Goal: Information Seeking & Learning: Learn about a topic

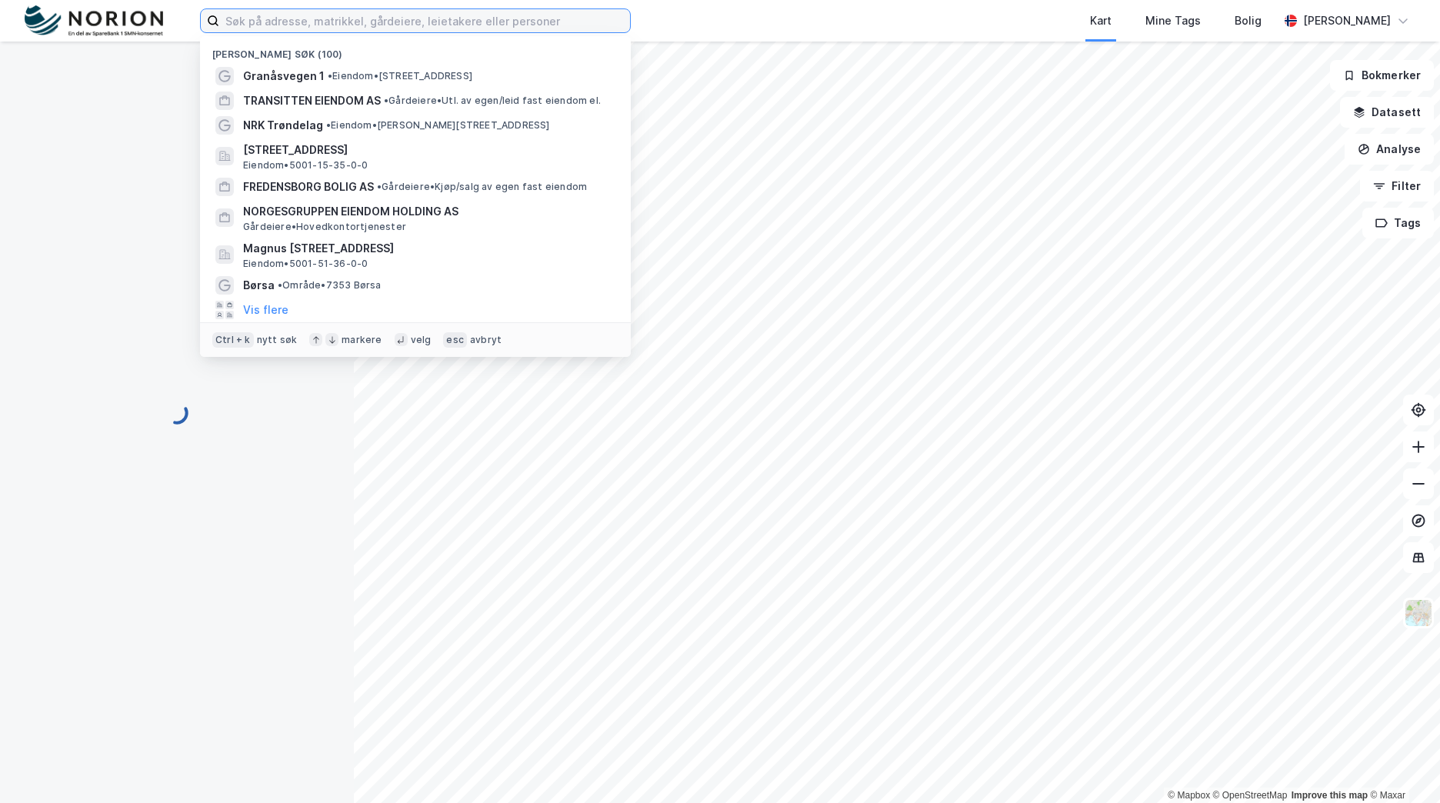
click at [432, 18] on input at bounding box center [424, 20] width 411 height 23
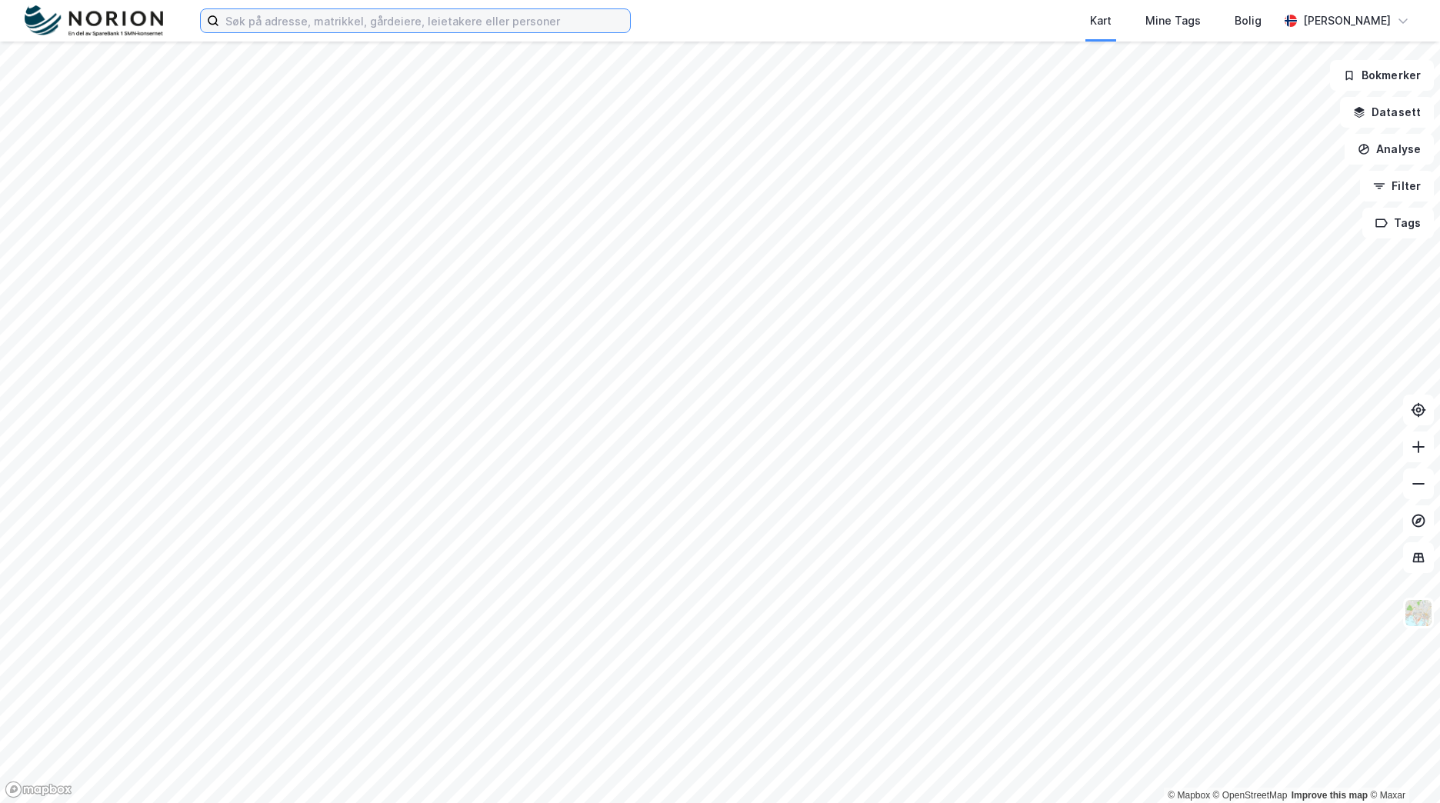
click at [432, 18] on input at bounding box center [424, 20] width 411 height 23
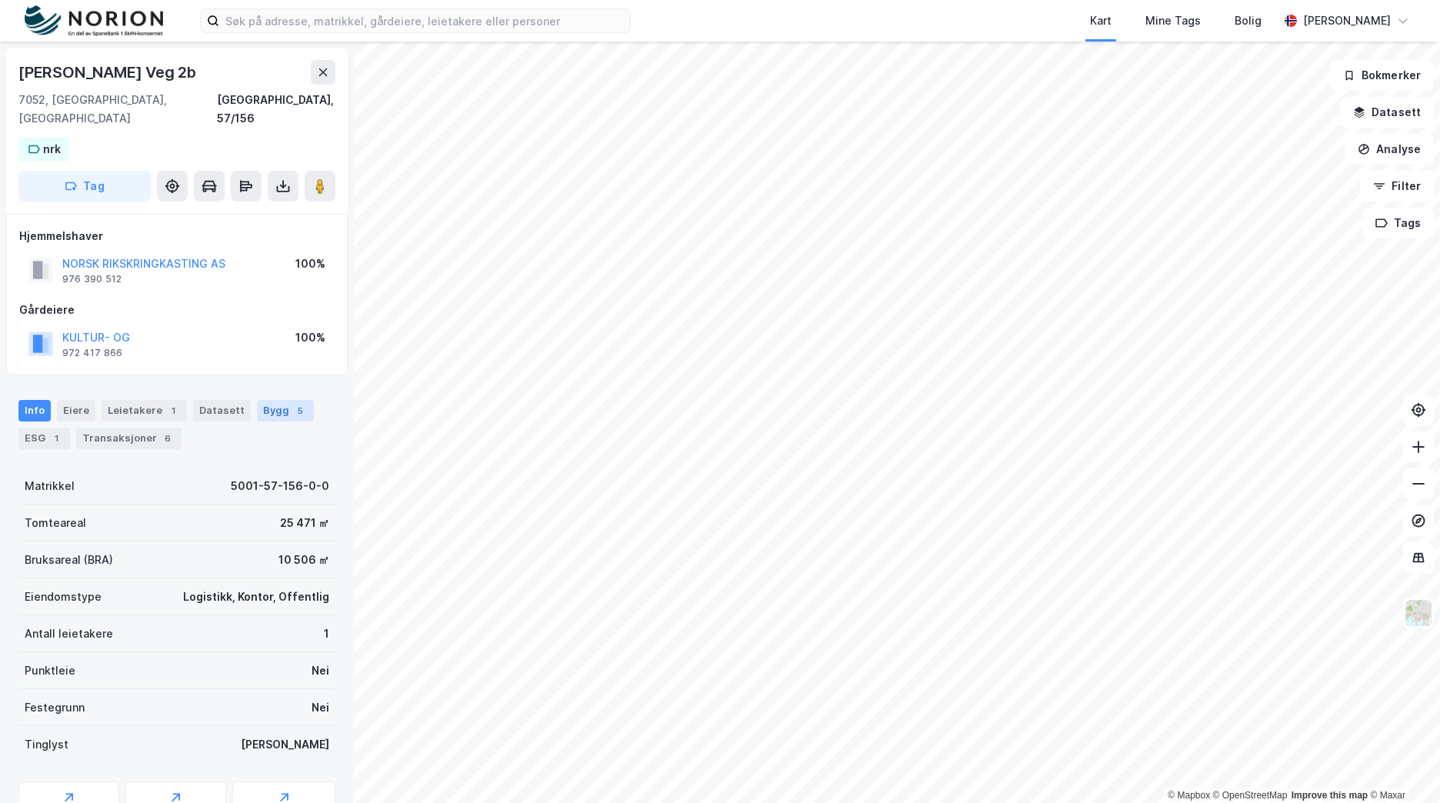
click at [292, 403] on div "5" at bounding box center [299, 410] width 15 height 15
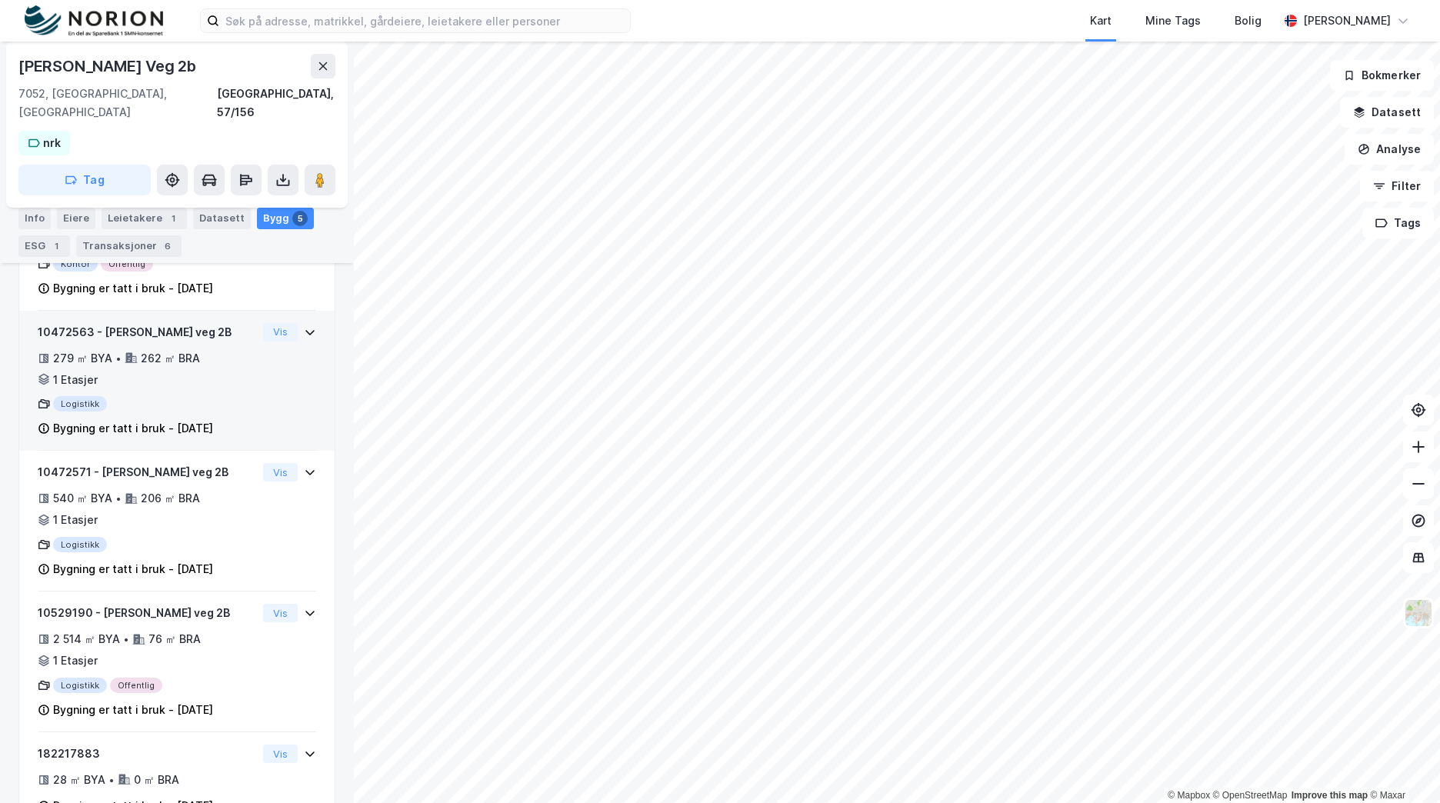
scroll to position [425, 0]
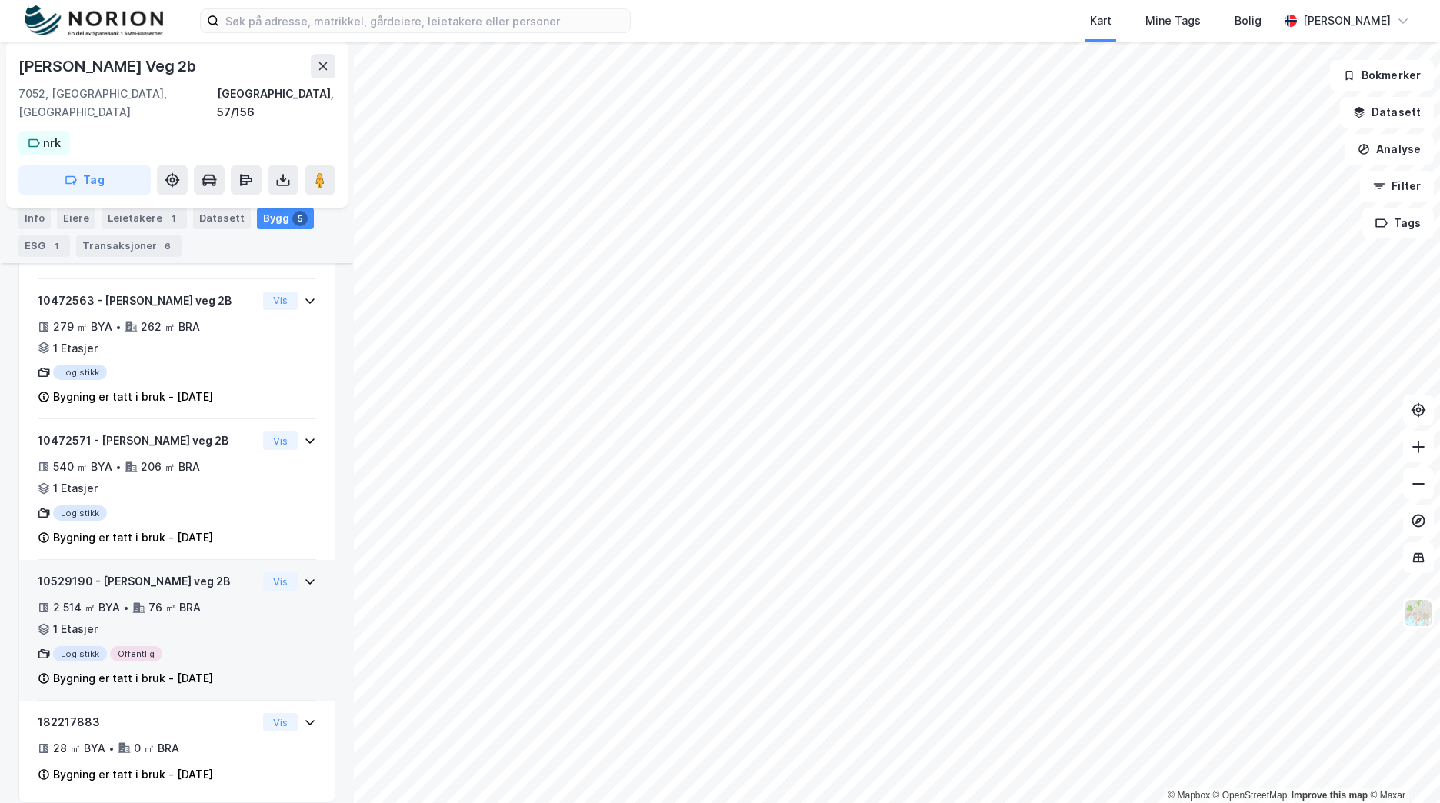
click at [224, 608] on div "2 514 ㎡ BYA • 76 ㎡ BRA • 1 Etasjer" at bounding box center [147, 618] width 219 height 40
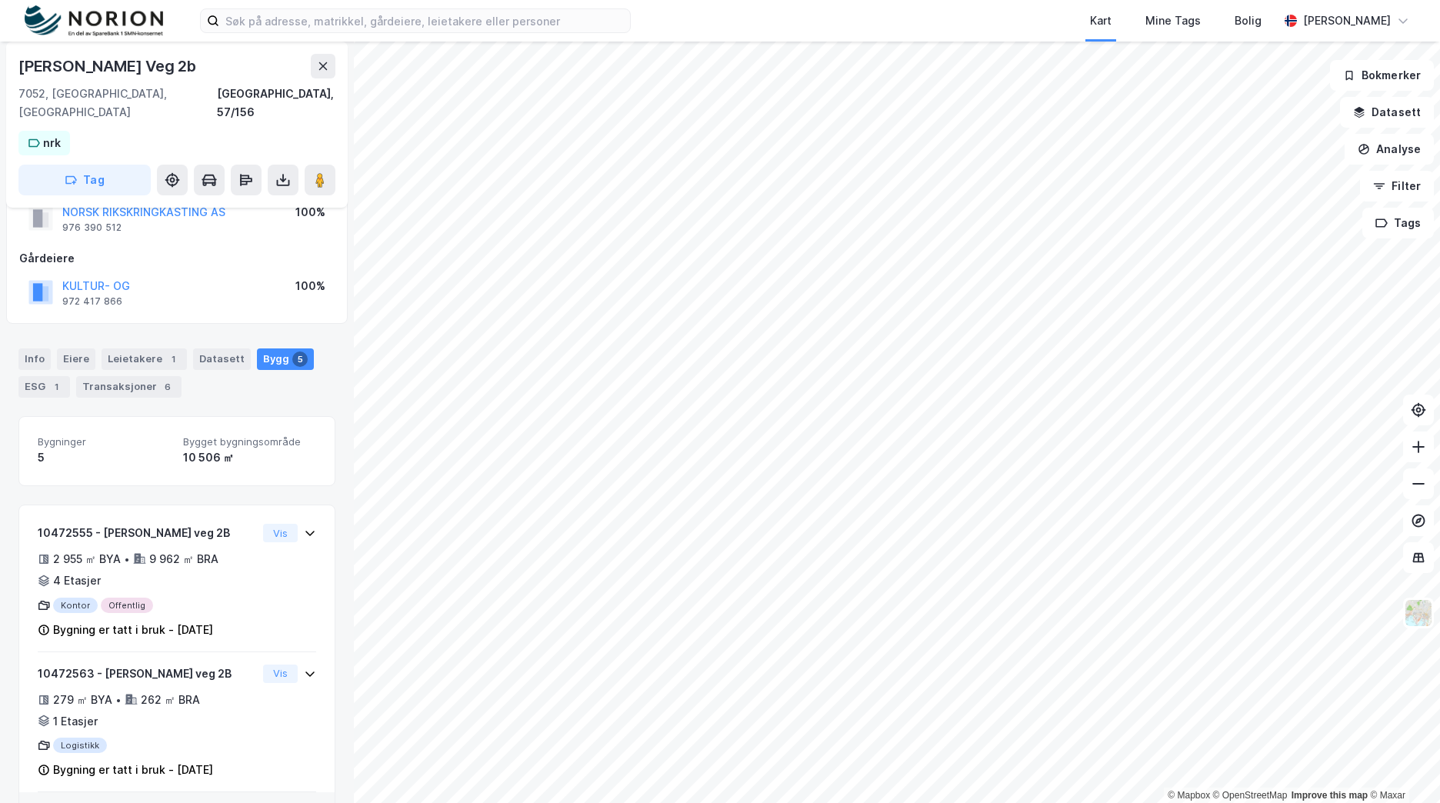
scroll to position [0, 0]
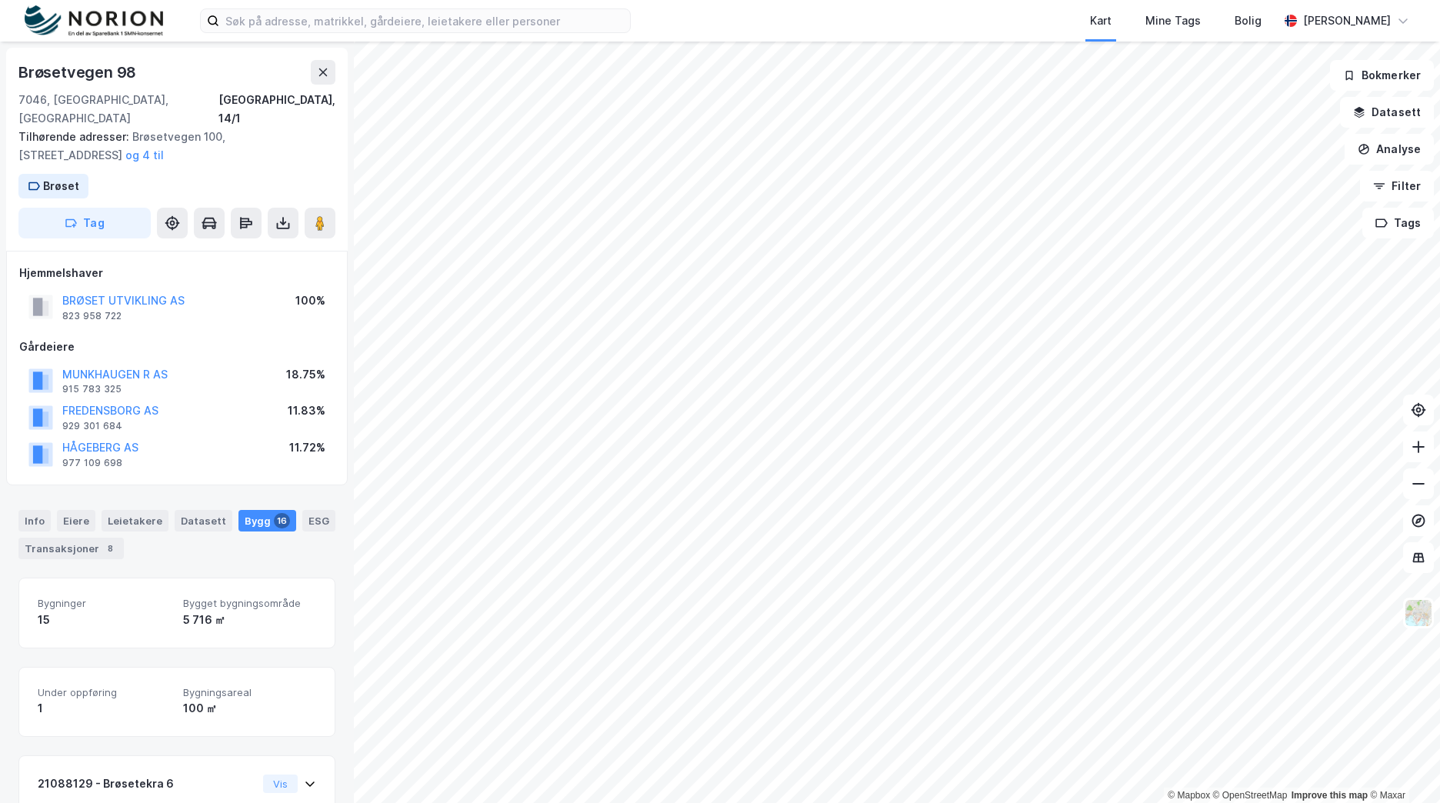
scroll to position [2, 0]
click at [42, 508] on div "Info" at bounding box center [34, 519] width 32 height 22
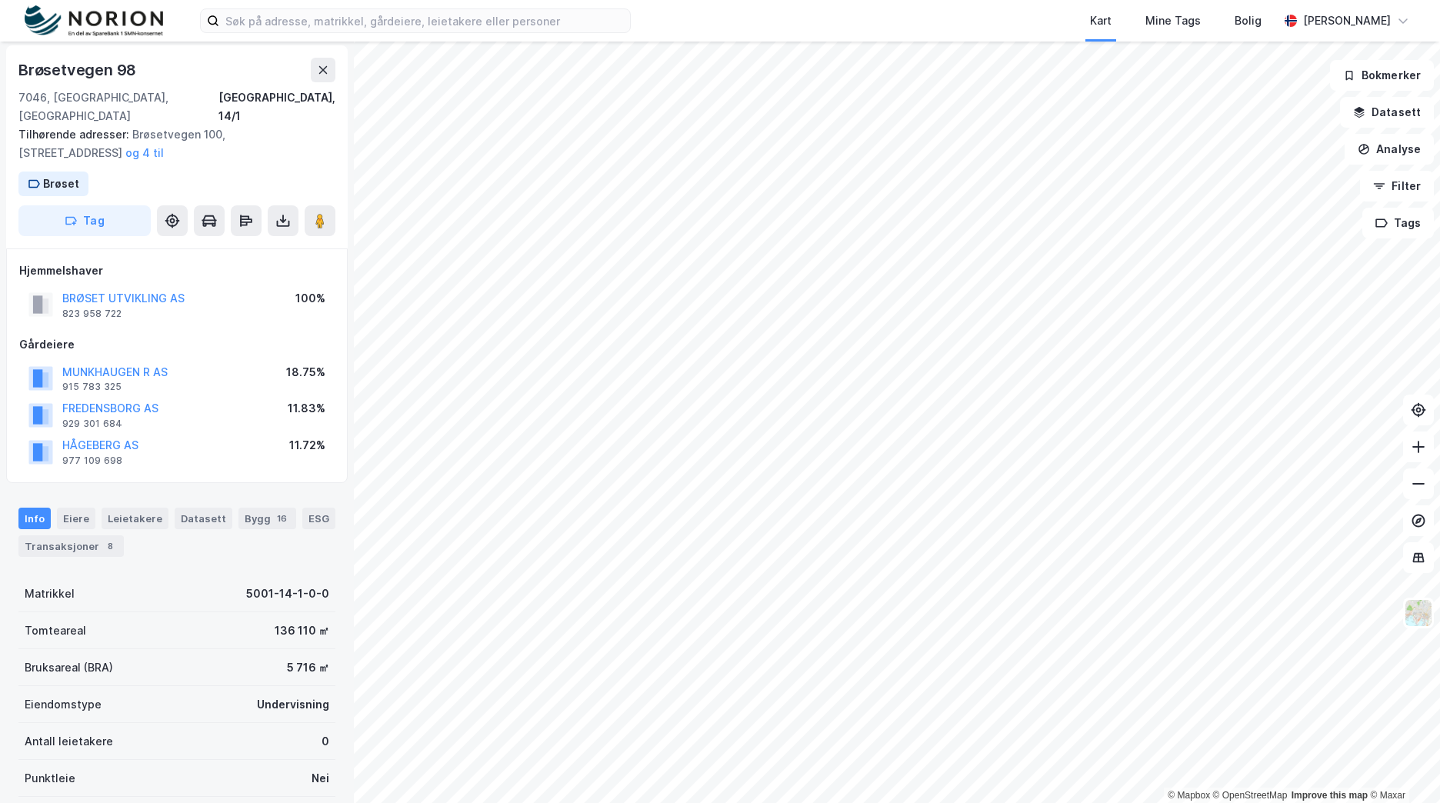
scroll to position [268, 0]
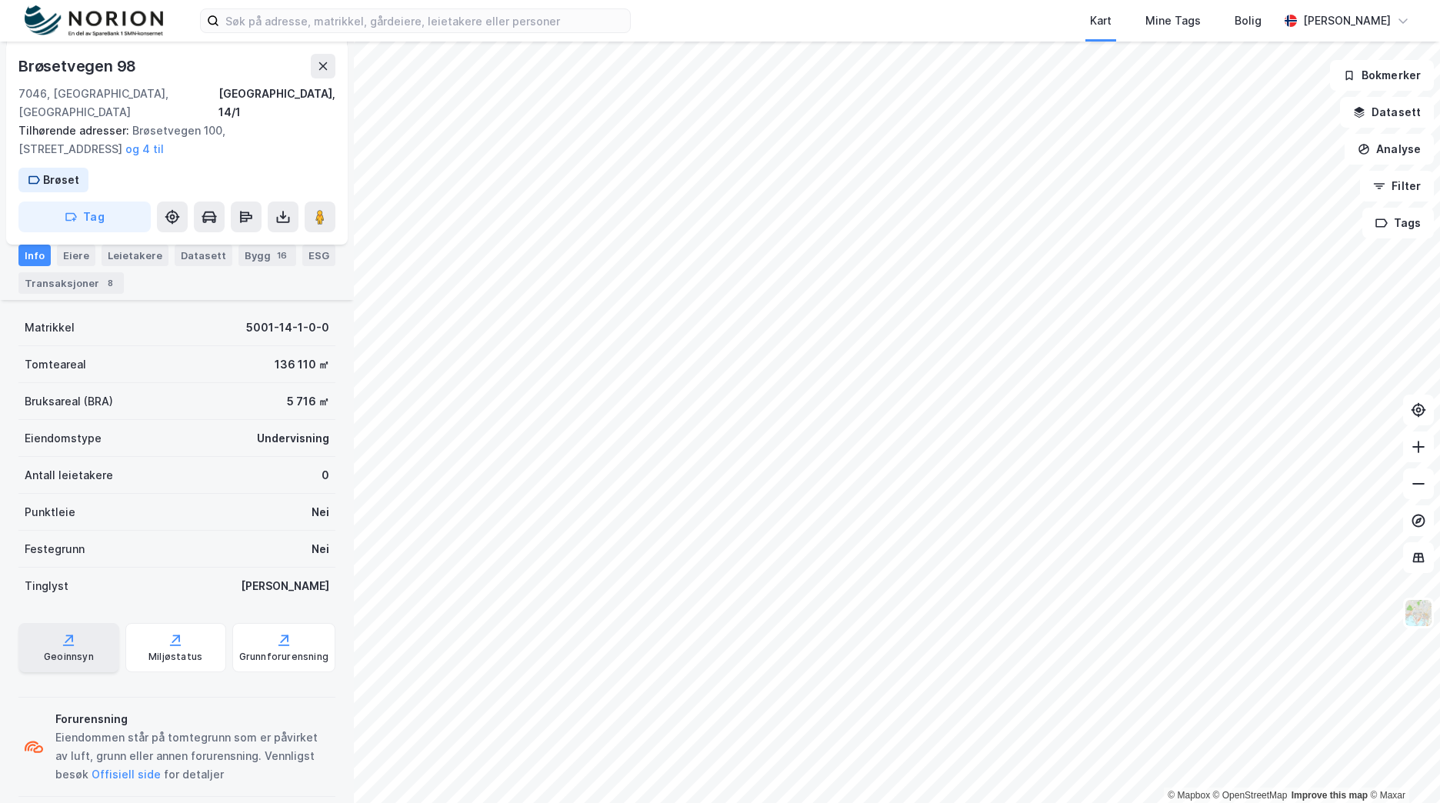
click at [69, 651] on div "Geoinnsyn" at bounding box center [69, 657] width 50 height 12
click at [961, 0] on html "Kart Mine Tags Bolig Brage Aarthun © Mapbox © OpenStreetMap Improve this map © …" at bounding box center [720, 401] width 1440 height 803
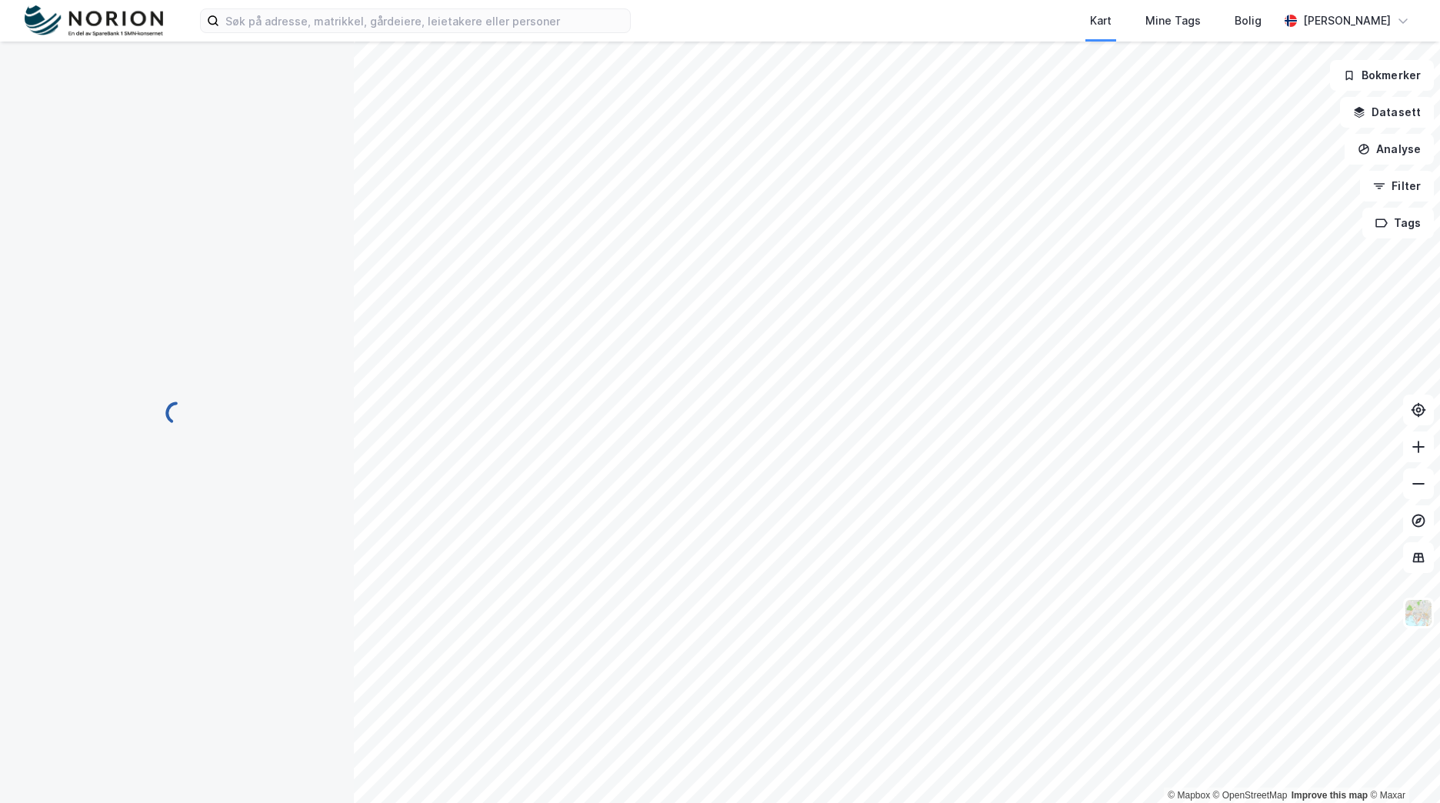
scroll to position [0, 0]
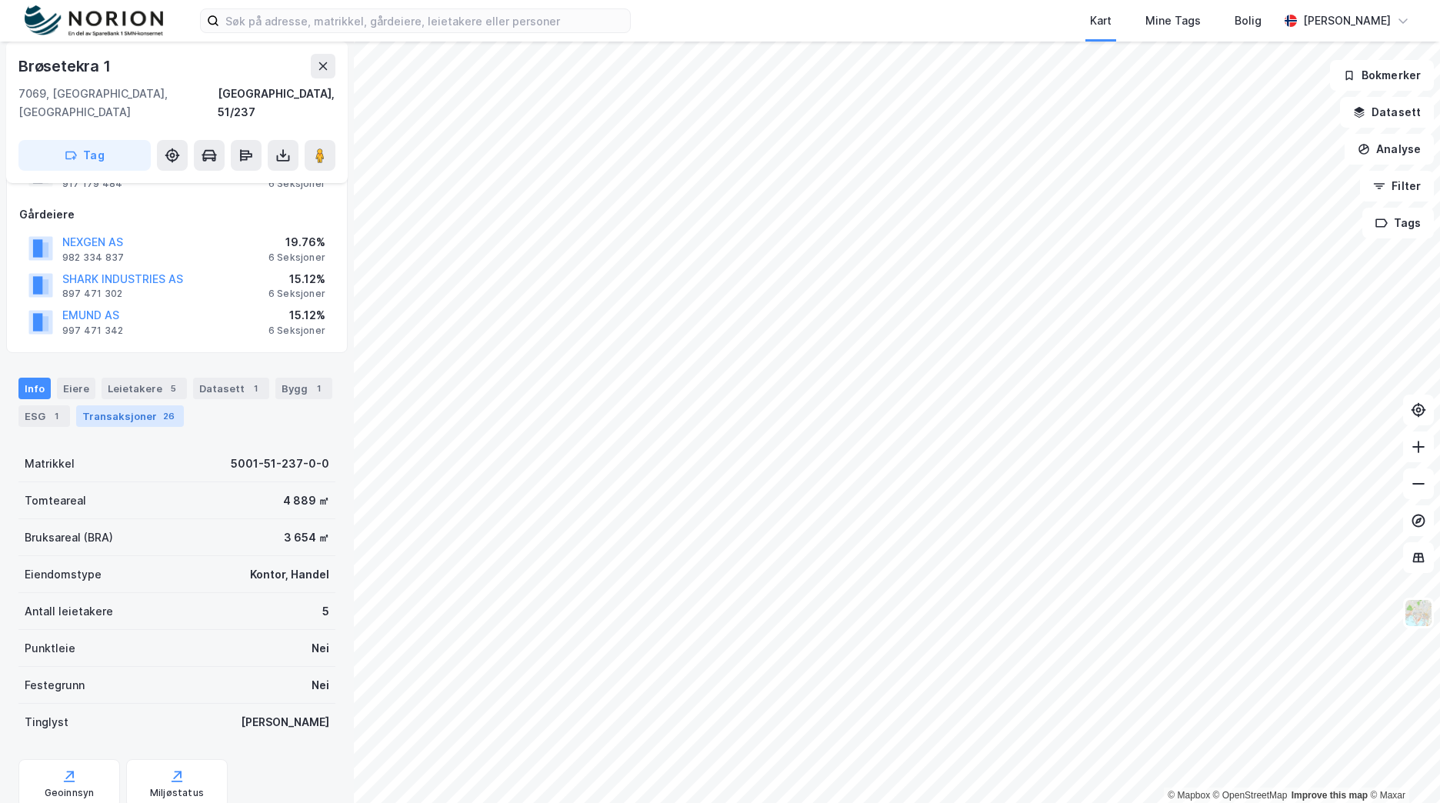
click at [117, 405] on div "Transaksjoner 26" at bounding box center [130, 416] width 108 height 22
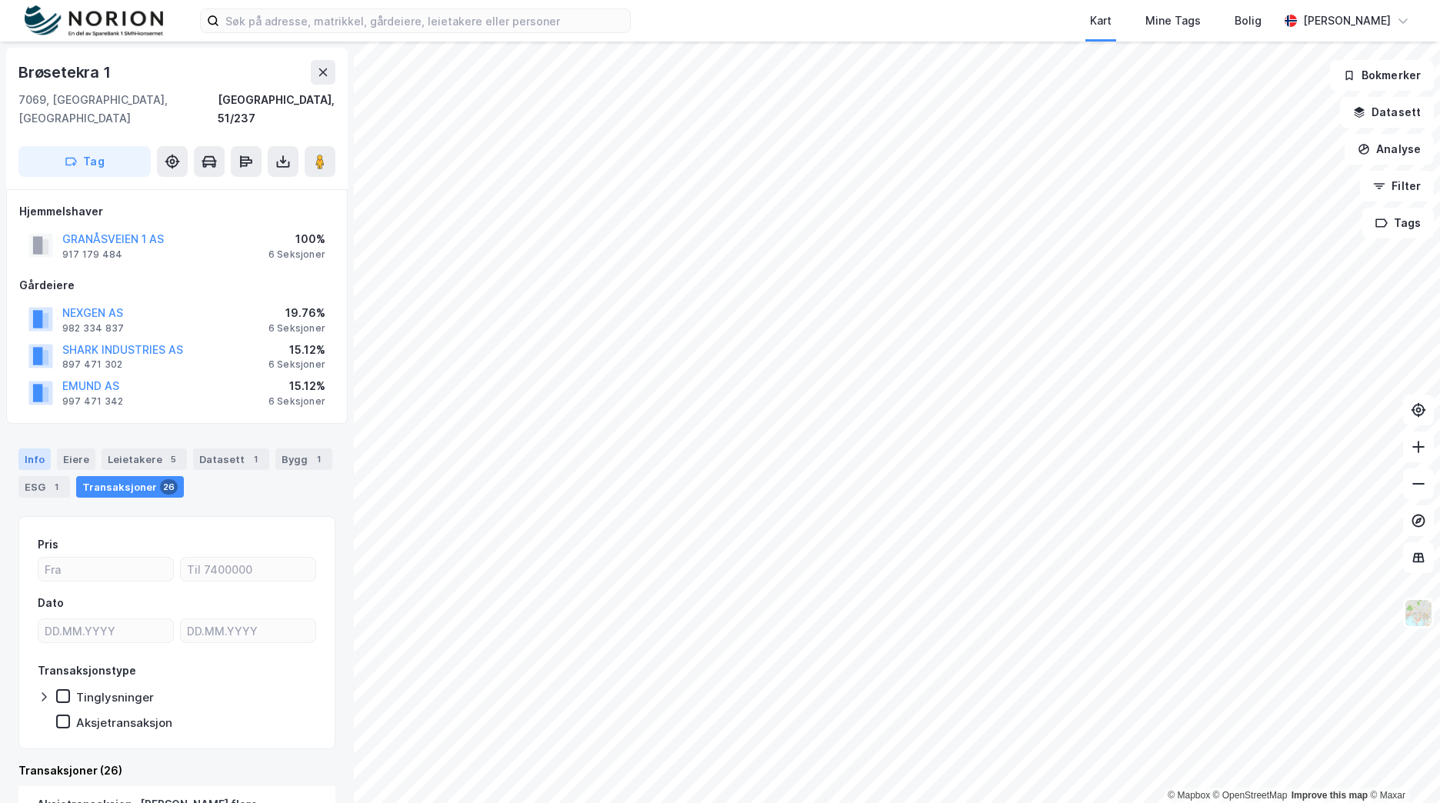
click at [31, 448] on div "Info" at bounding box center [34, 459] width 32 height 22
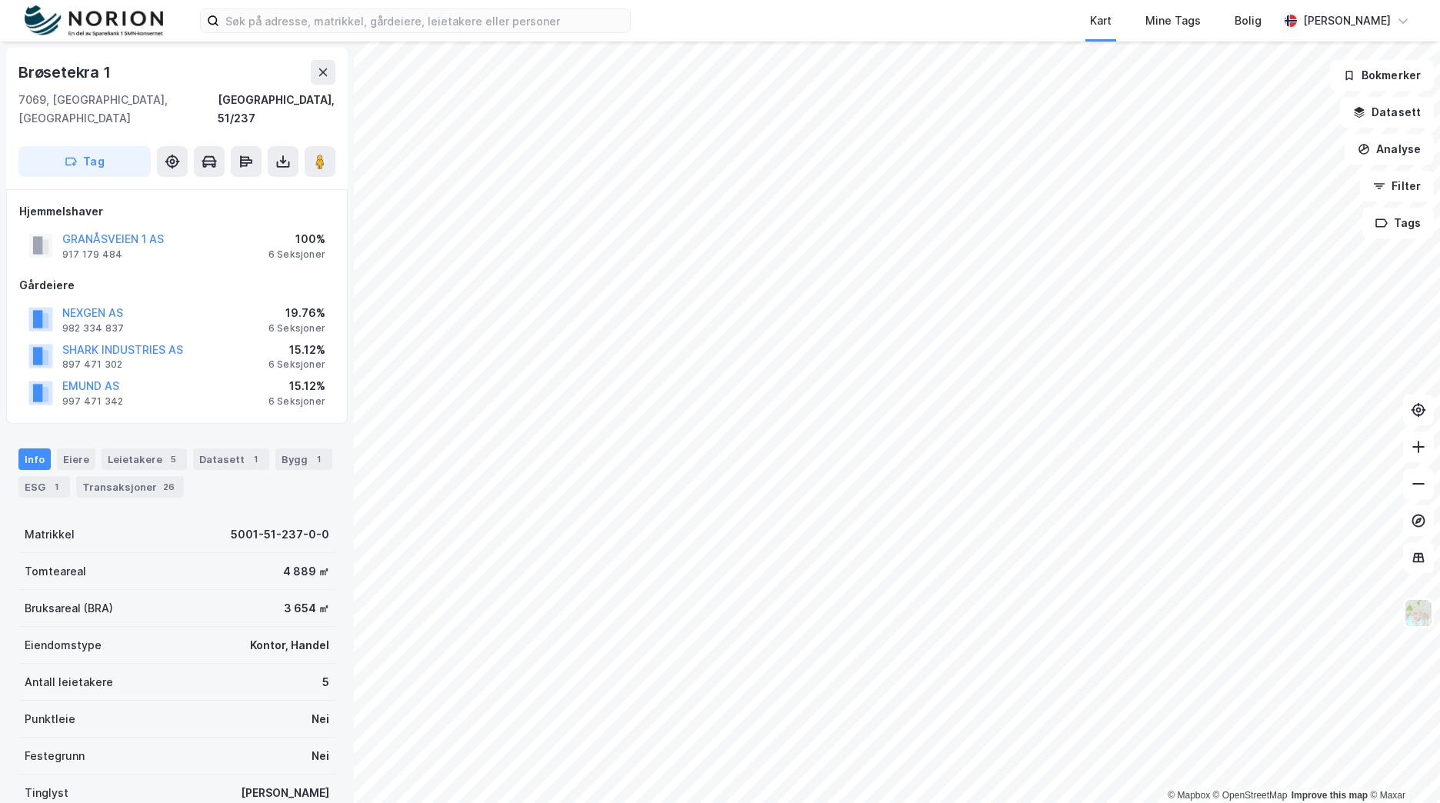
scroll to position [170, 0]
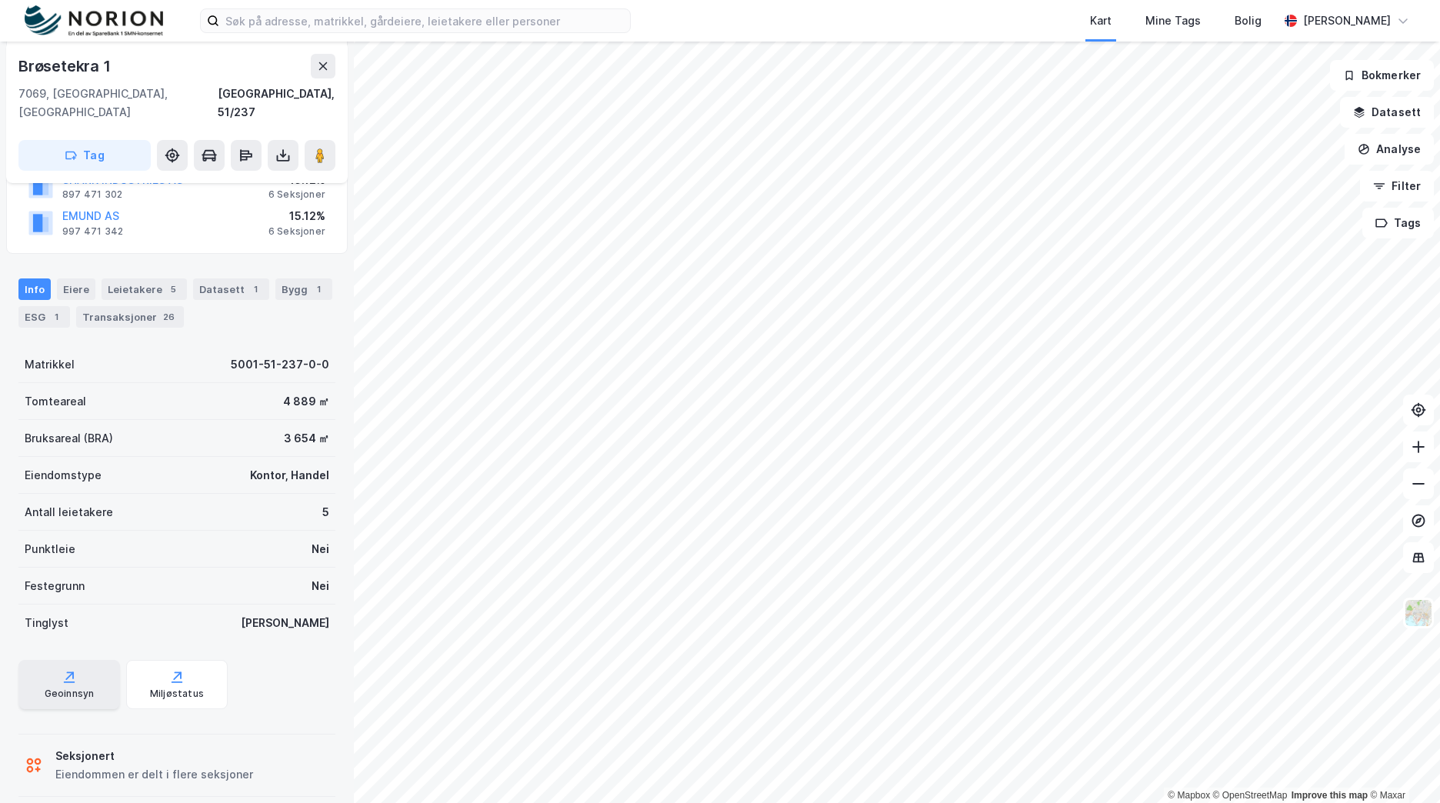
click at [78, 688] on div "Geoinnsyn" at bounding box center [70, 694] width 50 height 12
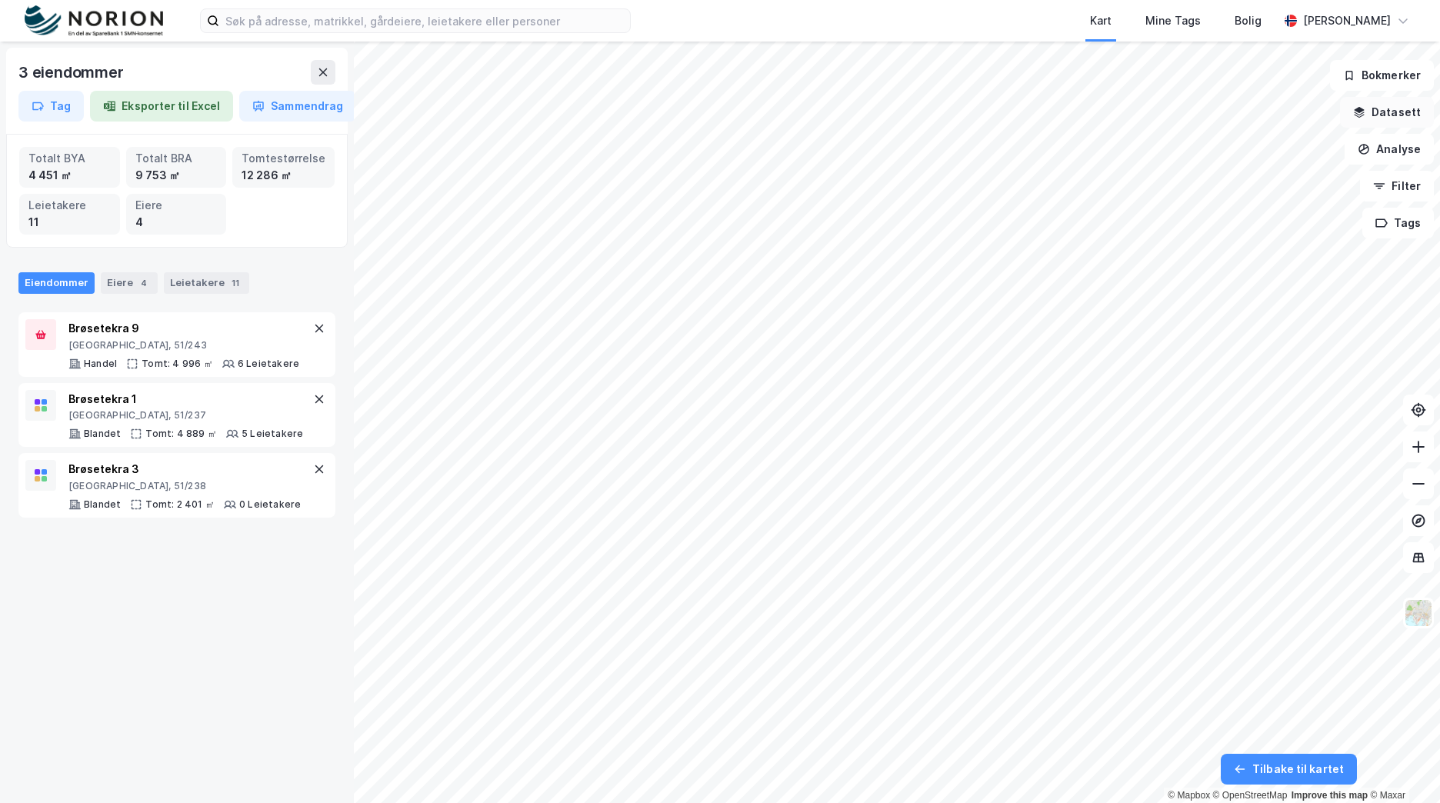
click at [1393, 102] on button "Datasett" at bounding box center [1387, 112] width 94 height 31
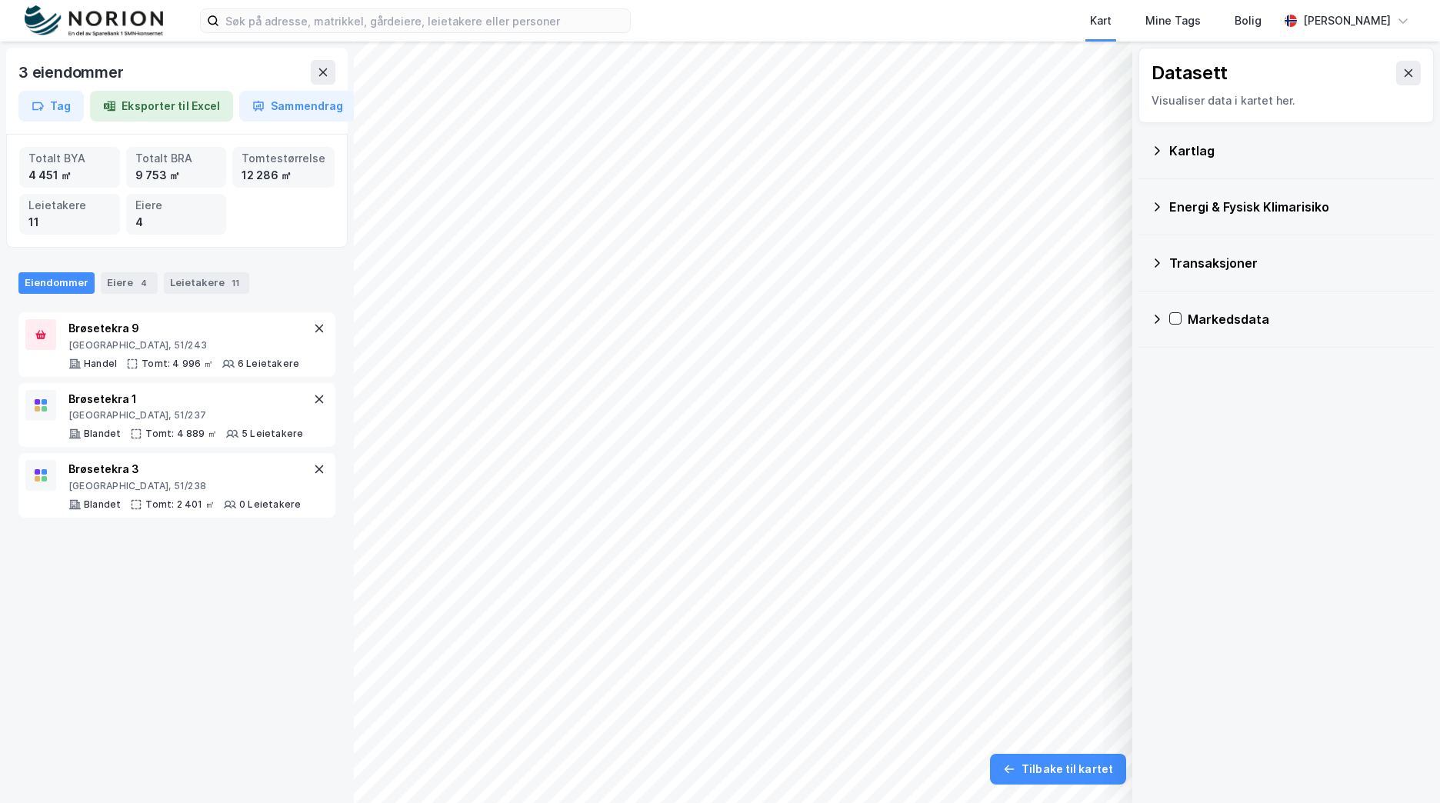
click at [1198, 146] on div "Kartlag" at bounding box center [1295, 151] width 252 height 18
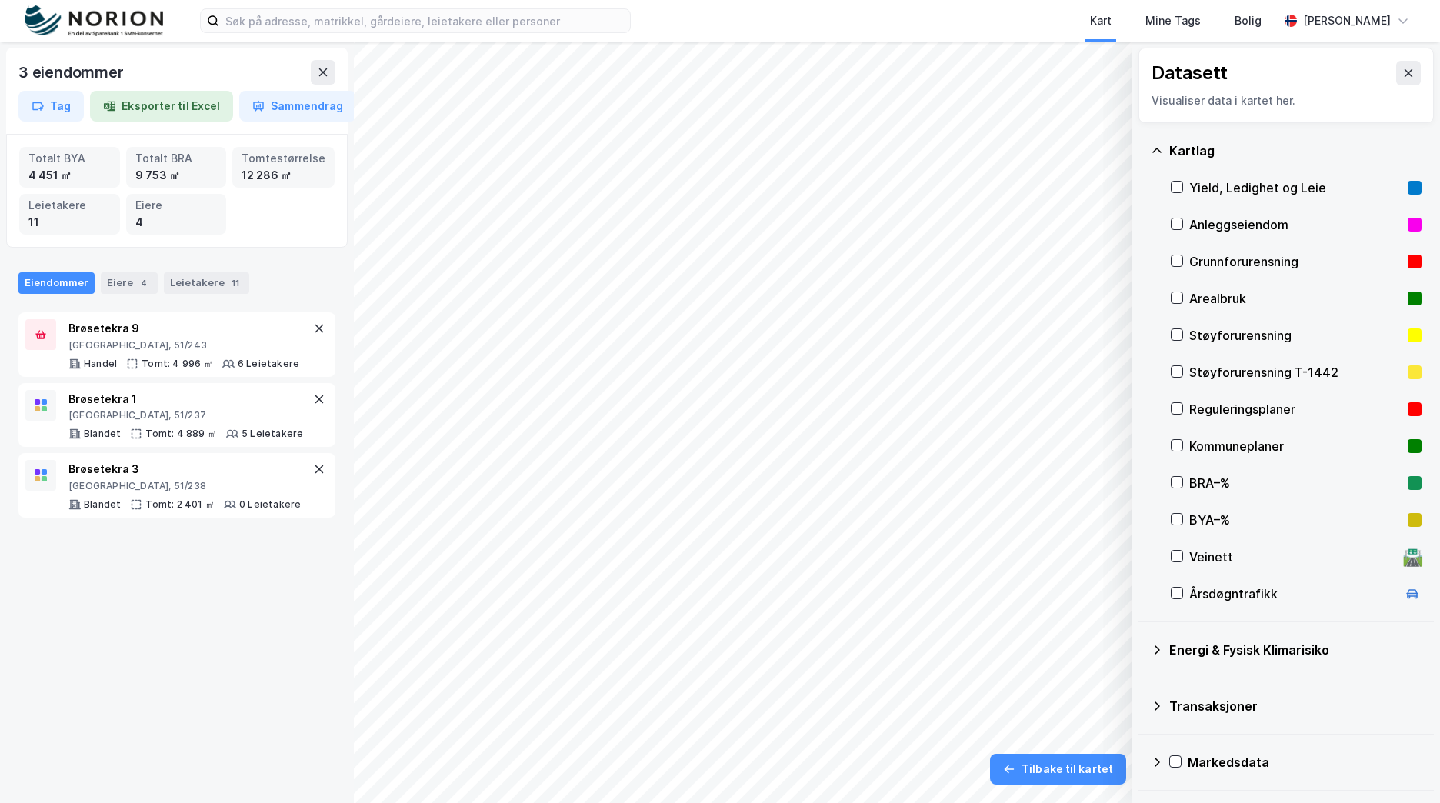
click at [1249, 331] on div "Støyforurensning" at bounding box center [1295, 335] width 212 height 18
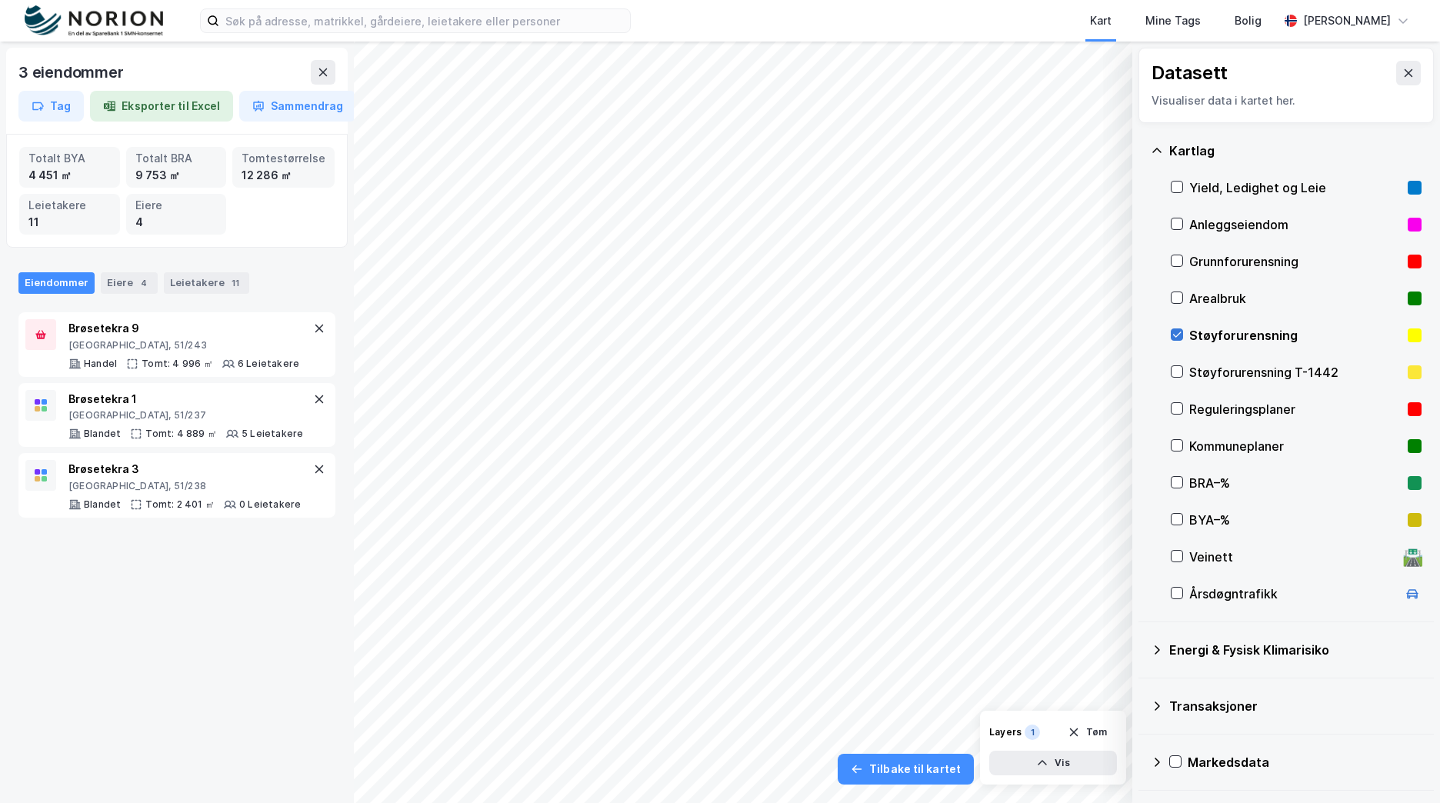
click at [1179, 331] on icon at bounding box center [1176, 334] width 11 height 11
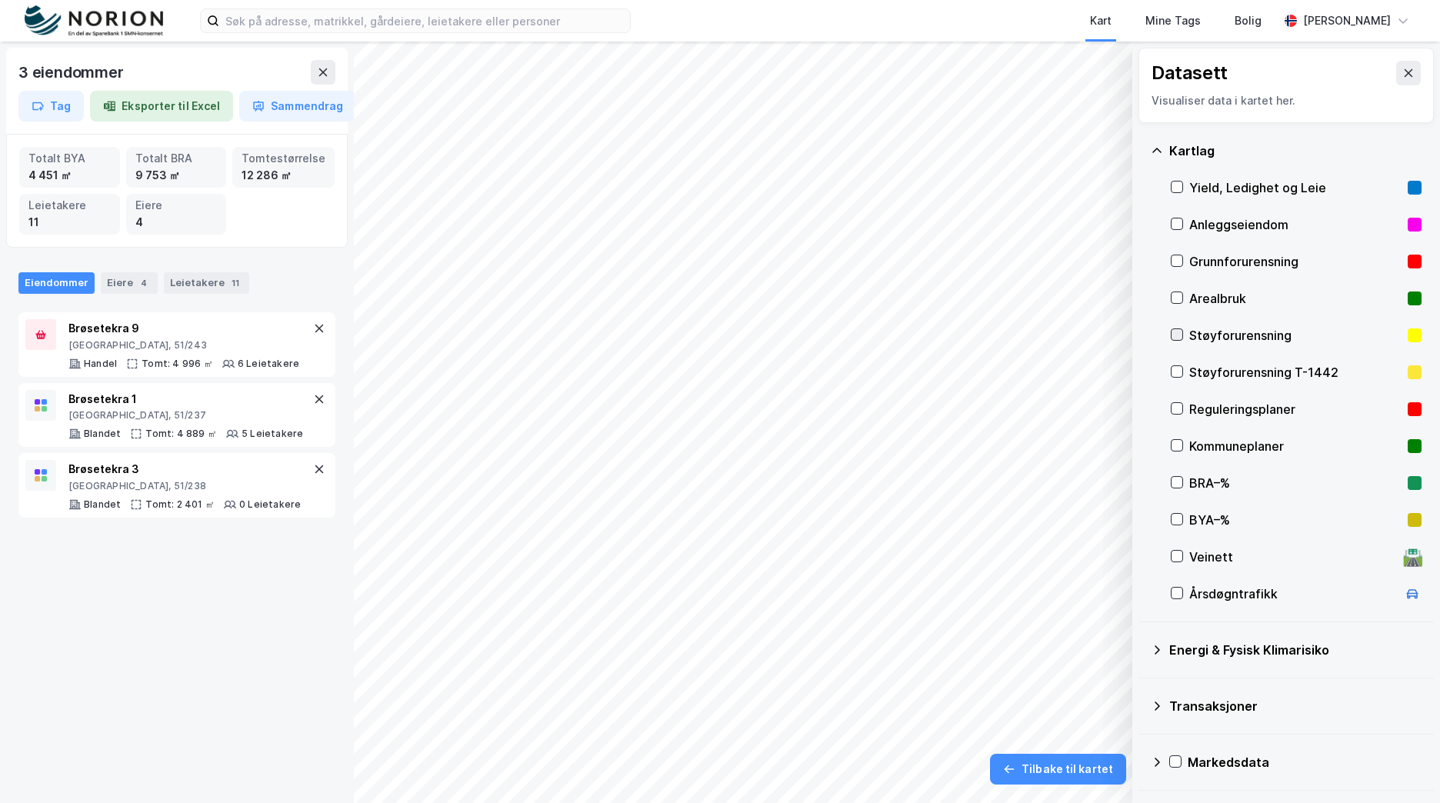
click at [1178, 336] on icon at bounding box center [1176, 334] width 11 height 11
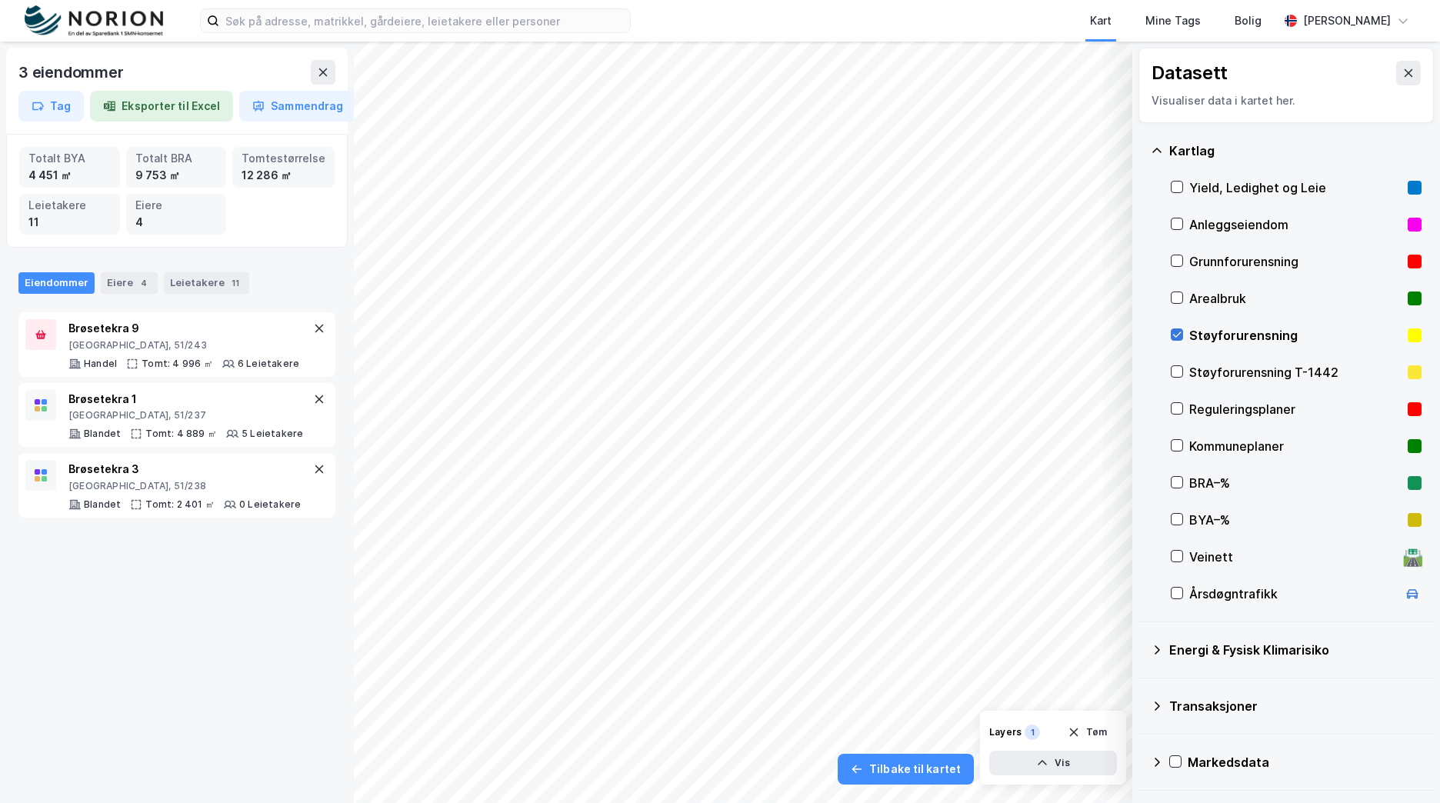
click at [1181, 332] on icon at bounding box center [1176, 334] width 11 height 11
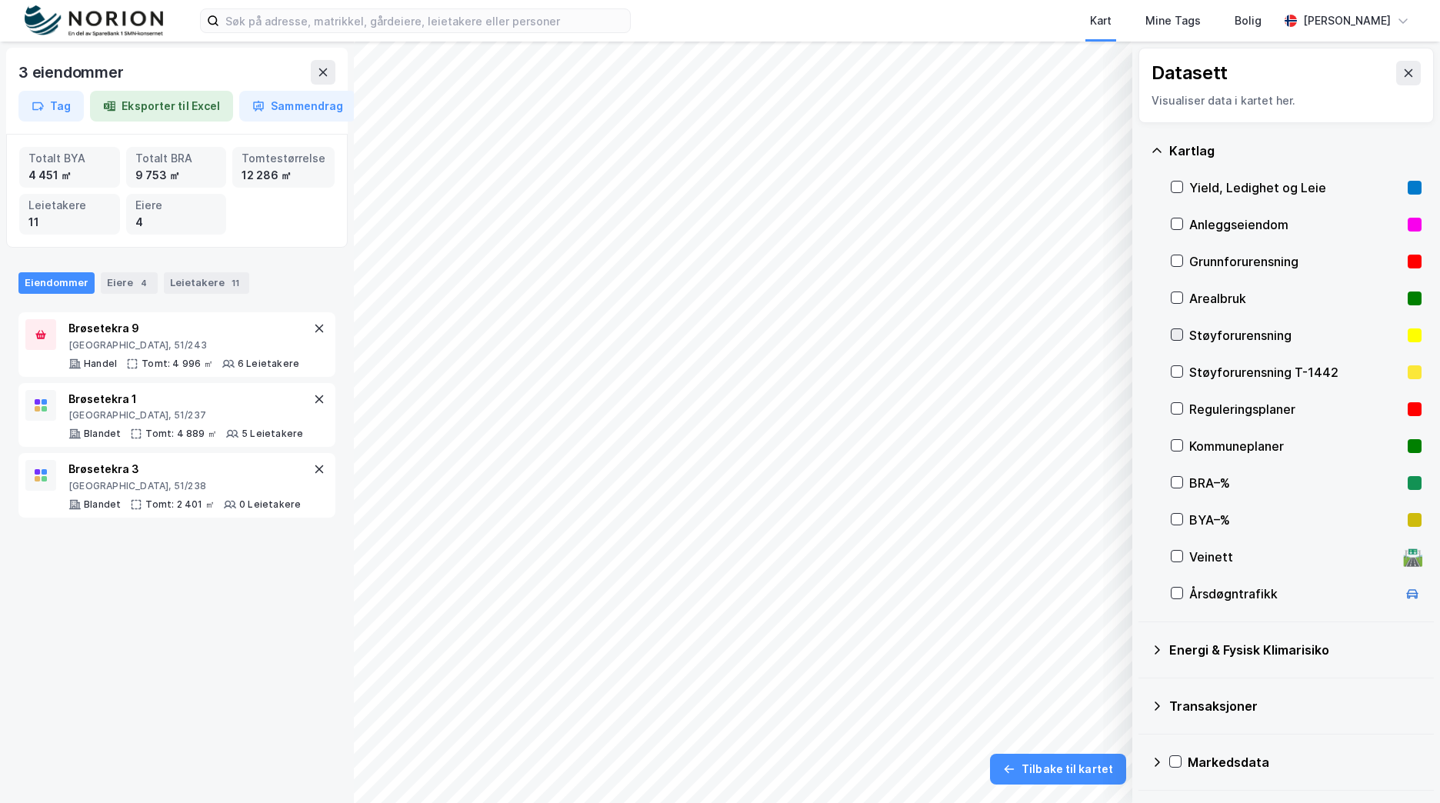
click at [1181, 332] on icon at bounding box center [1176, 334] width 11 height 11
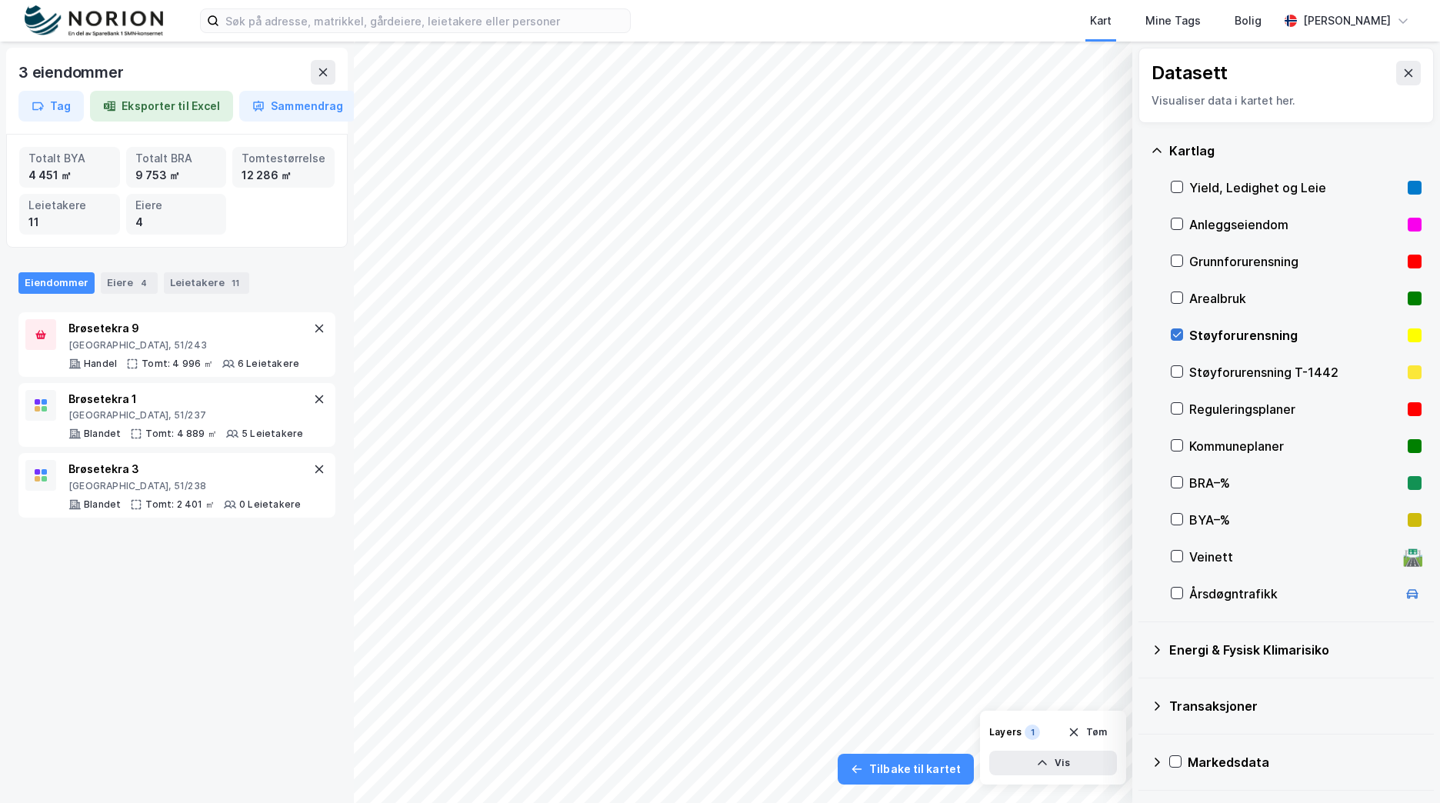
click at [1181, 332] on icon at bounding box center [1176, 334] width 11 height 11
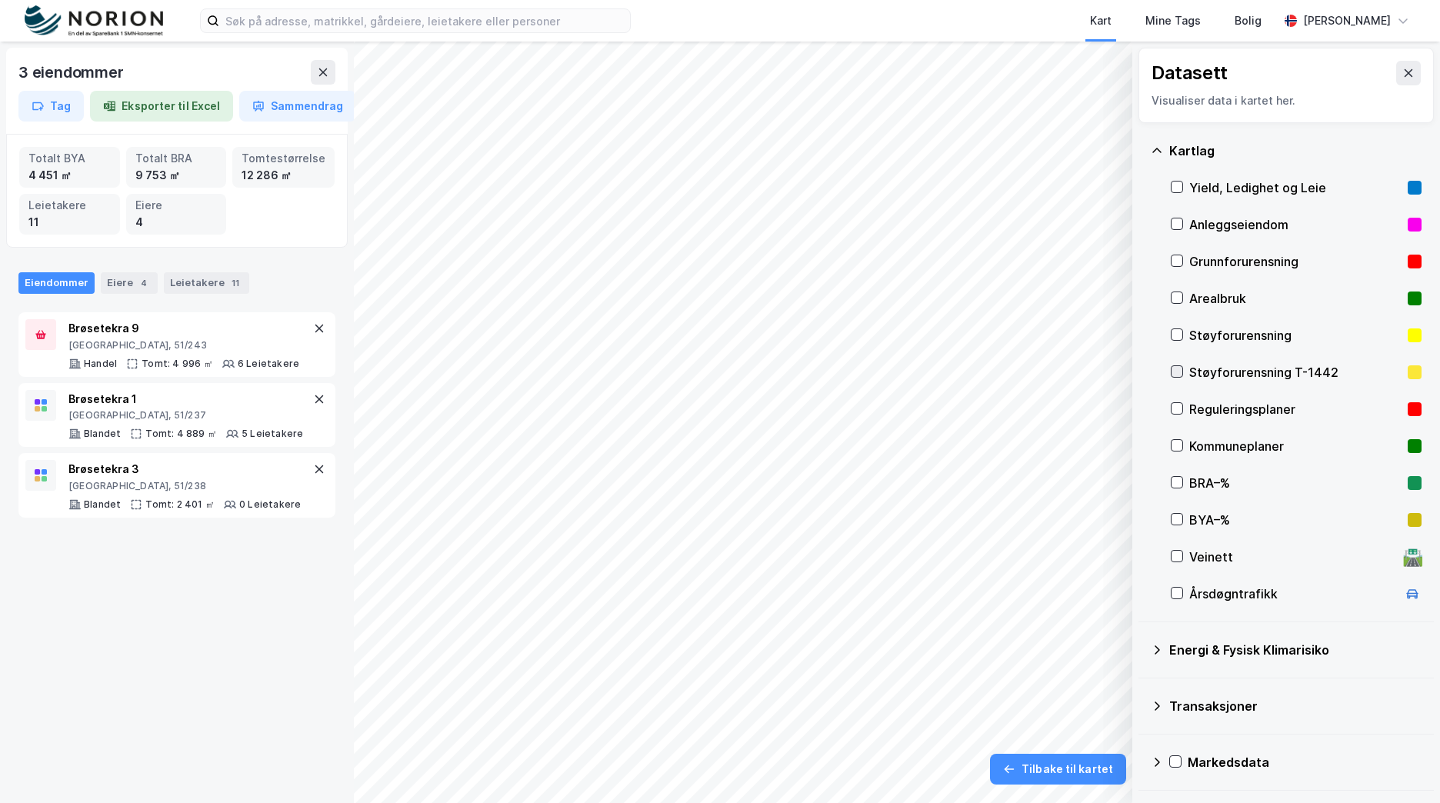
click at [1181, 375] on icon at bounding box center [1176, 371] width 11 height 11
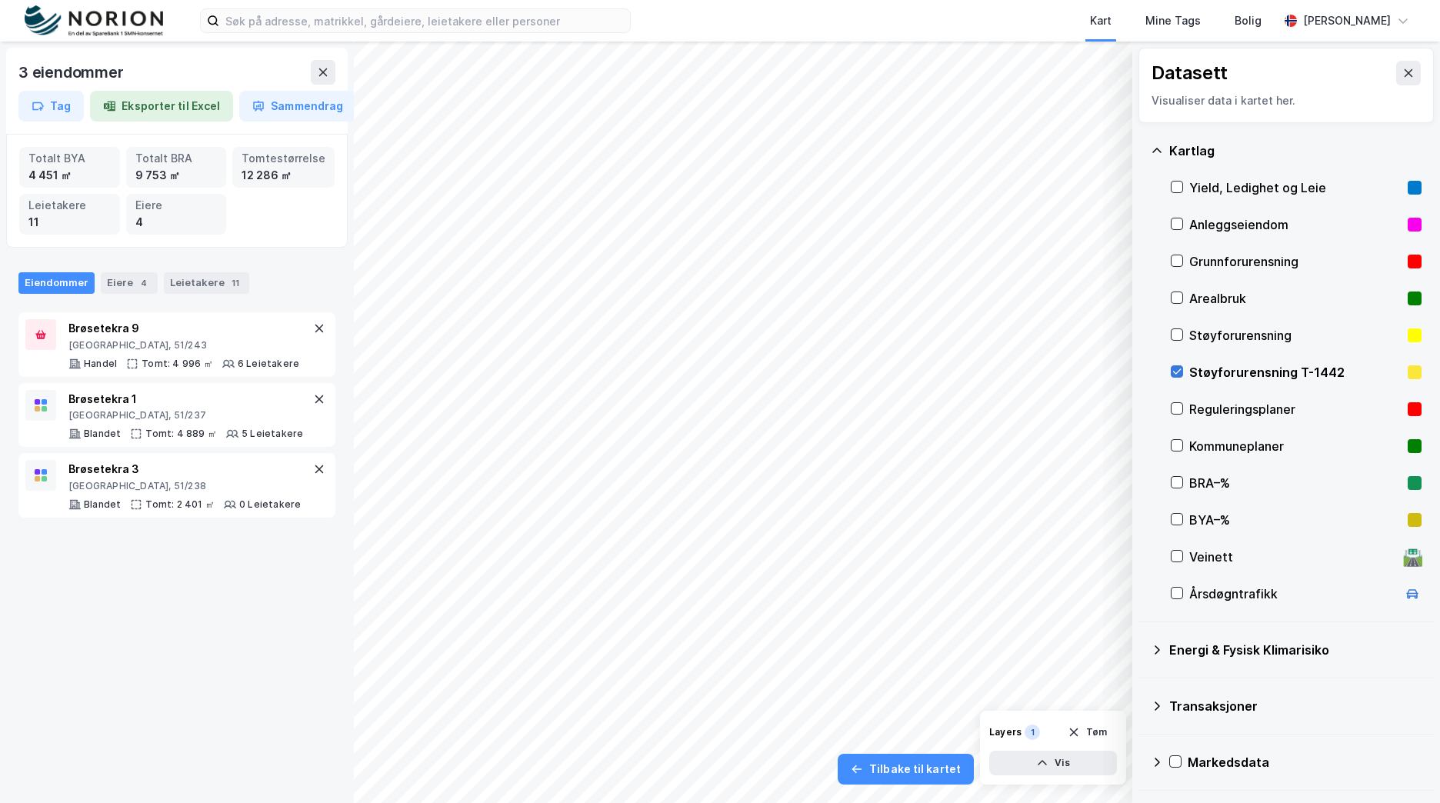
click at [1181, 373] on icon at bounding box center [1176, 371] width 11 height 11
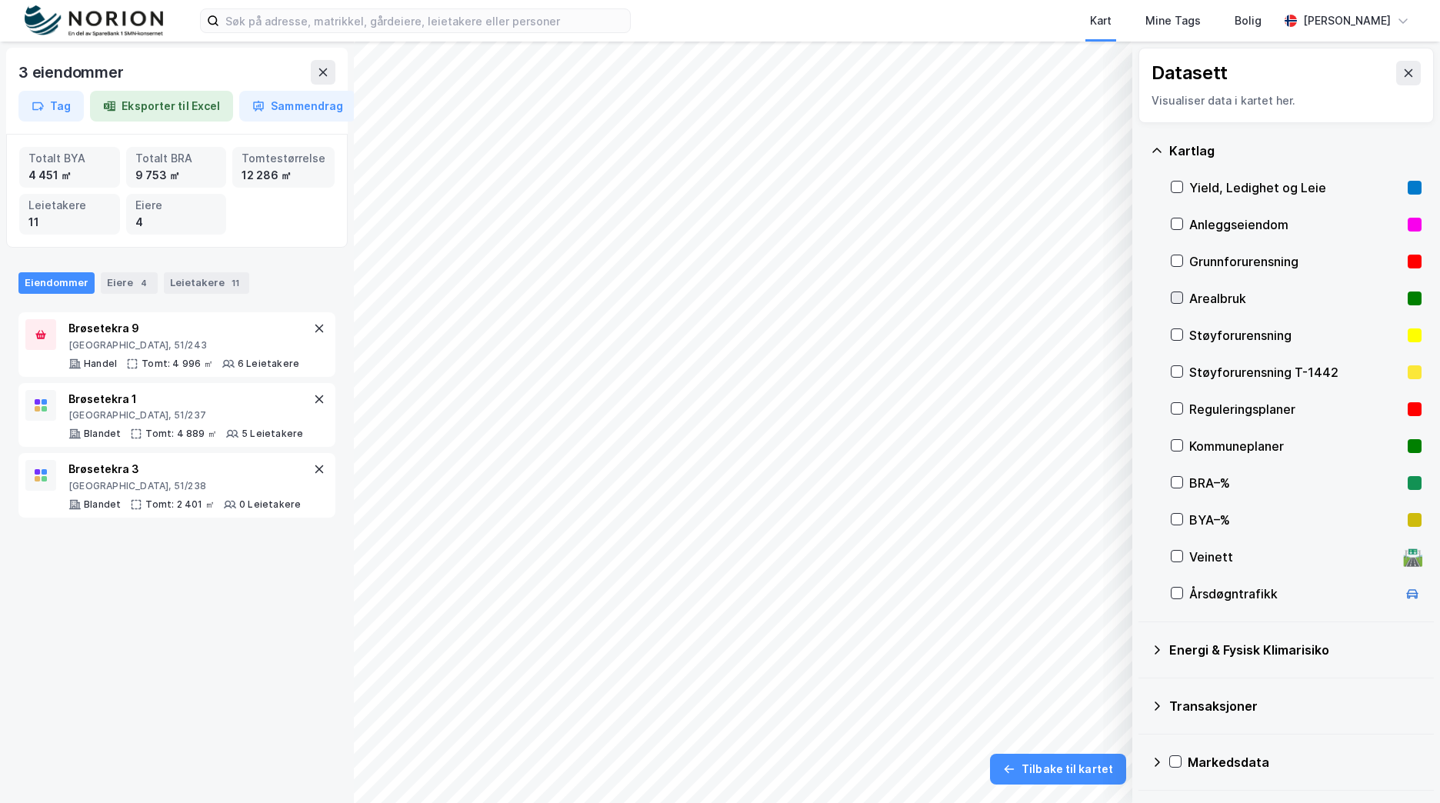
click at [1180, 298] on icon at bounding box center [1176, 297] width 11 height 11
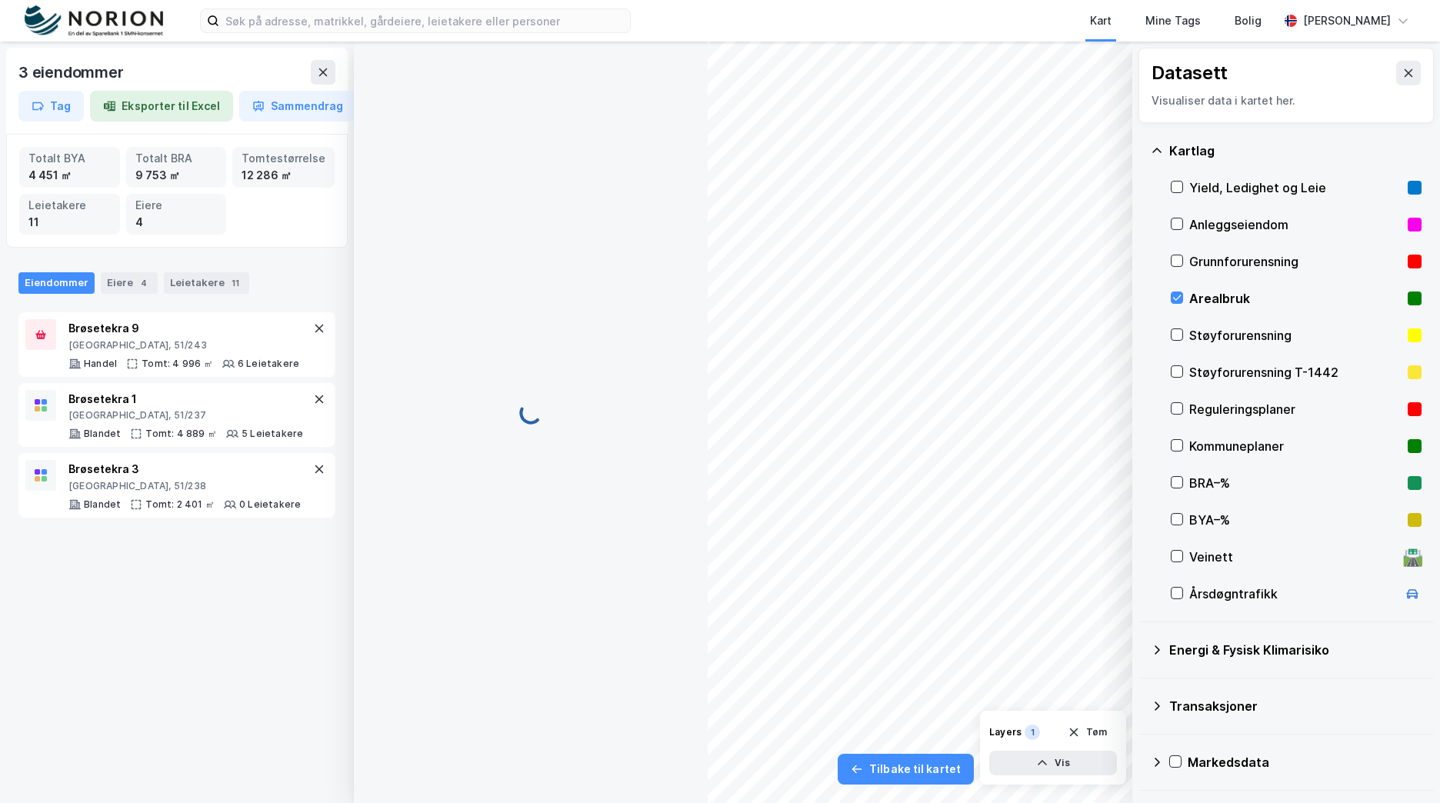
scroll to position [170, 0]
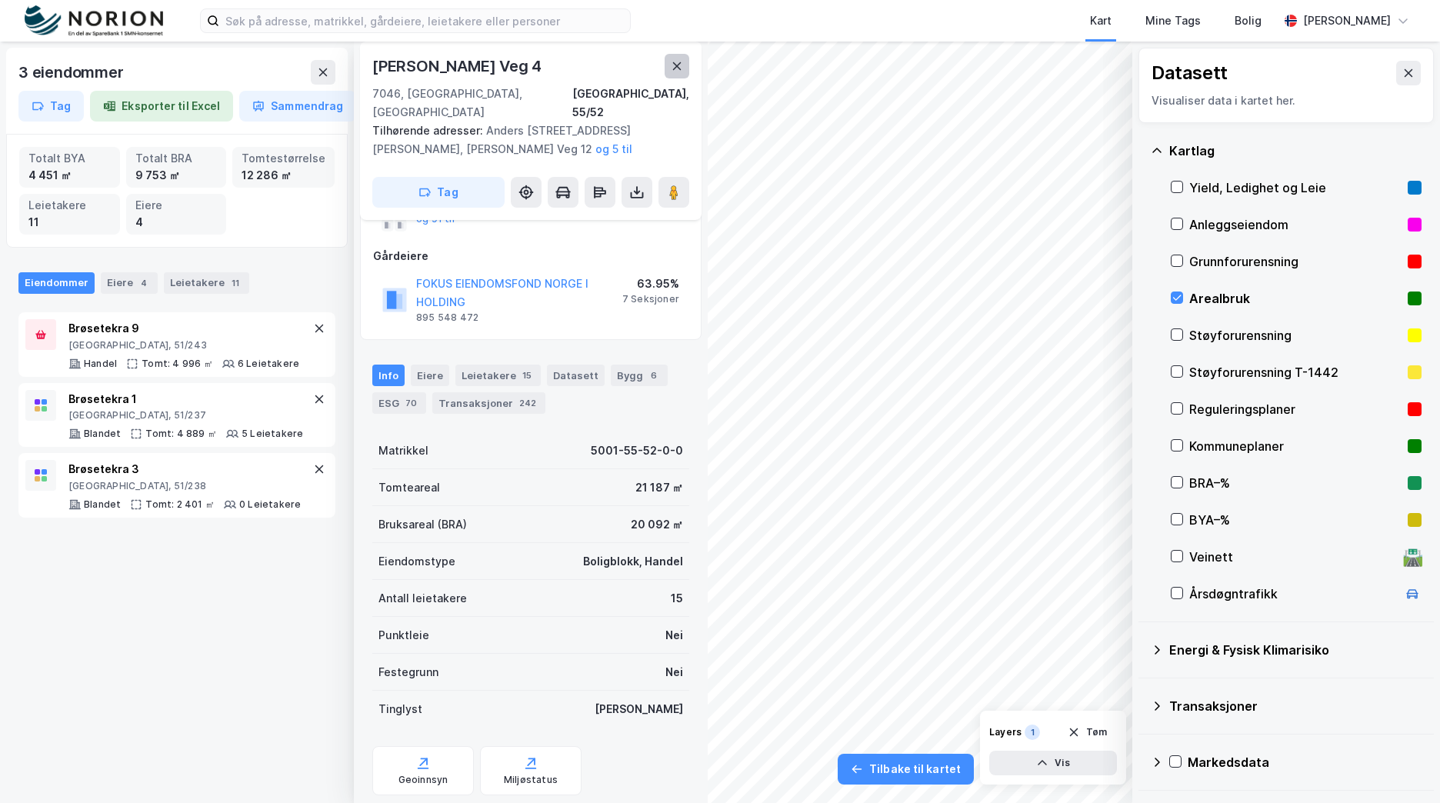
click at [681, 65] on icon at bounding box center [677, 66] width 12 height 12
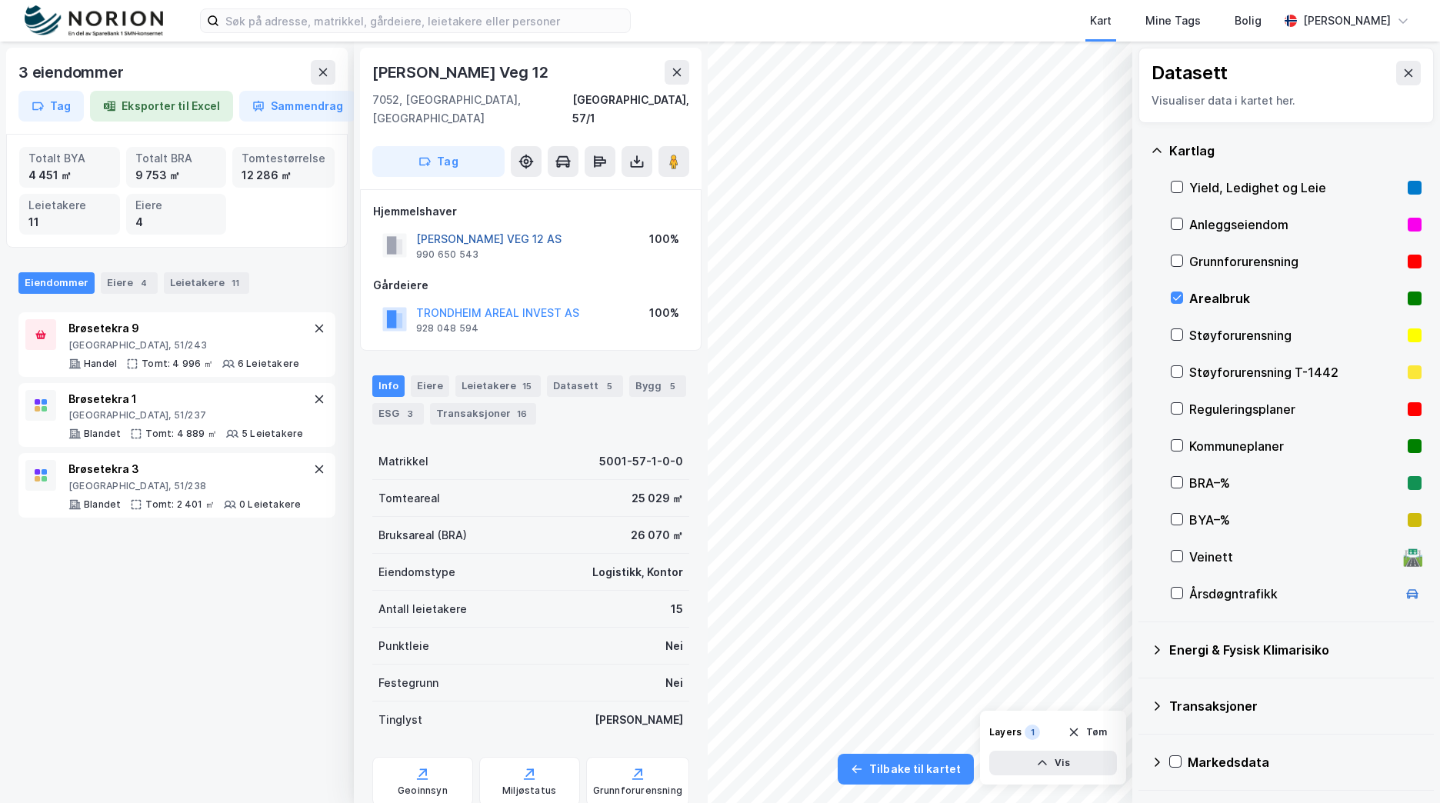
scroll to position [1, 0]
click at [0, 0] on button "[PERSON_NAME] VEG 12 AS" at bounding box center [0, 0] width 0 height 0
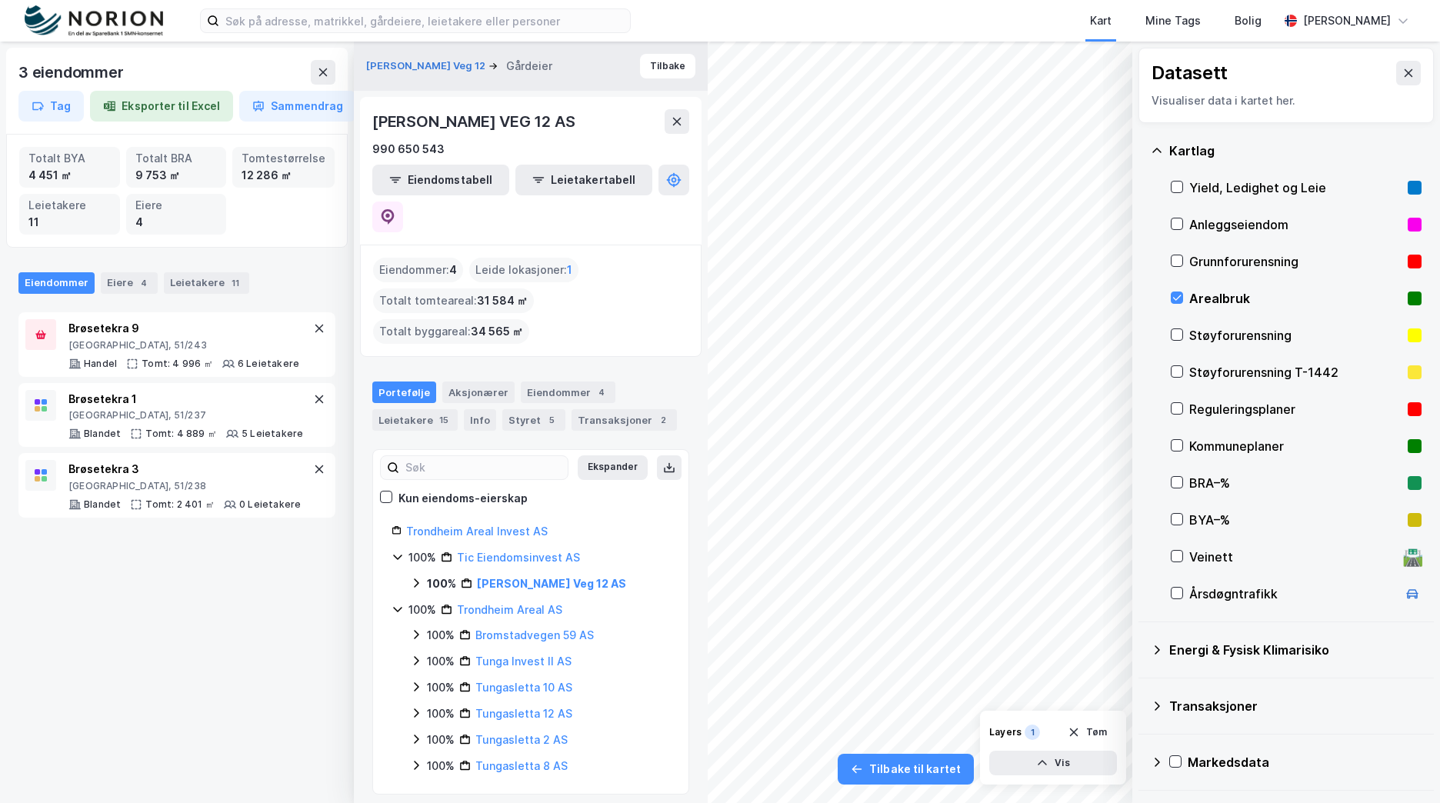
click at [694, 222] on div "3 eiendommer Tag Eksporter til Excel Sammendrag Totalt BYA 4 451 ㎡ Totalt BRA 9…" at bounding box center [720, 422] width 1440 height 761
click at [1402, 68] on icon at bounding box center [1408, 73] width 12 height 12
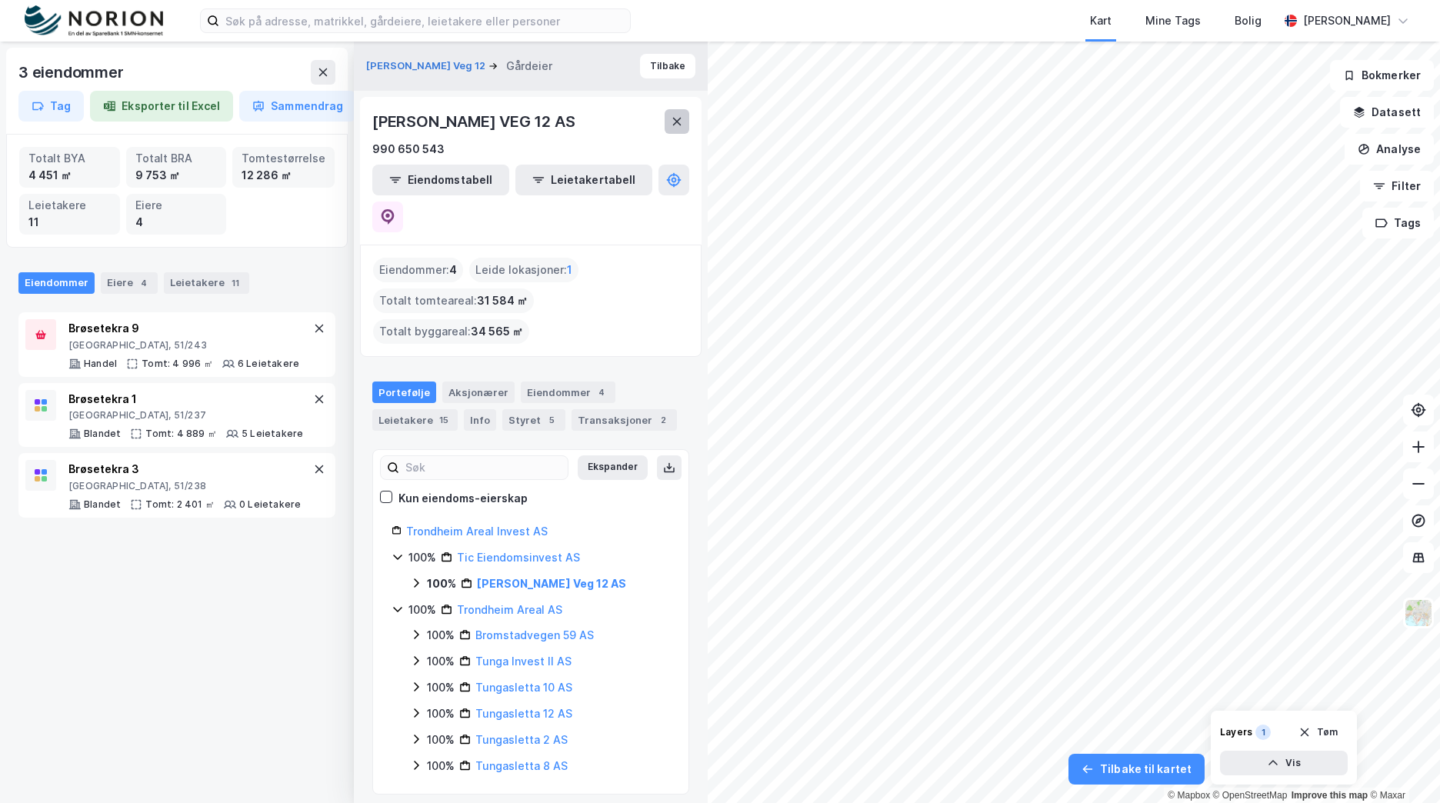
click at [673, 125] on icon at bounding box center [677, 122] width 8 height 8
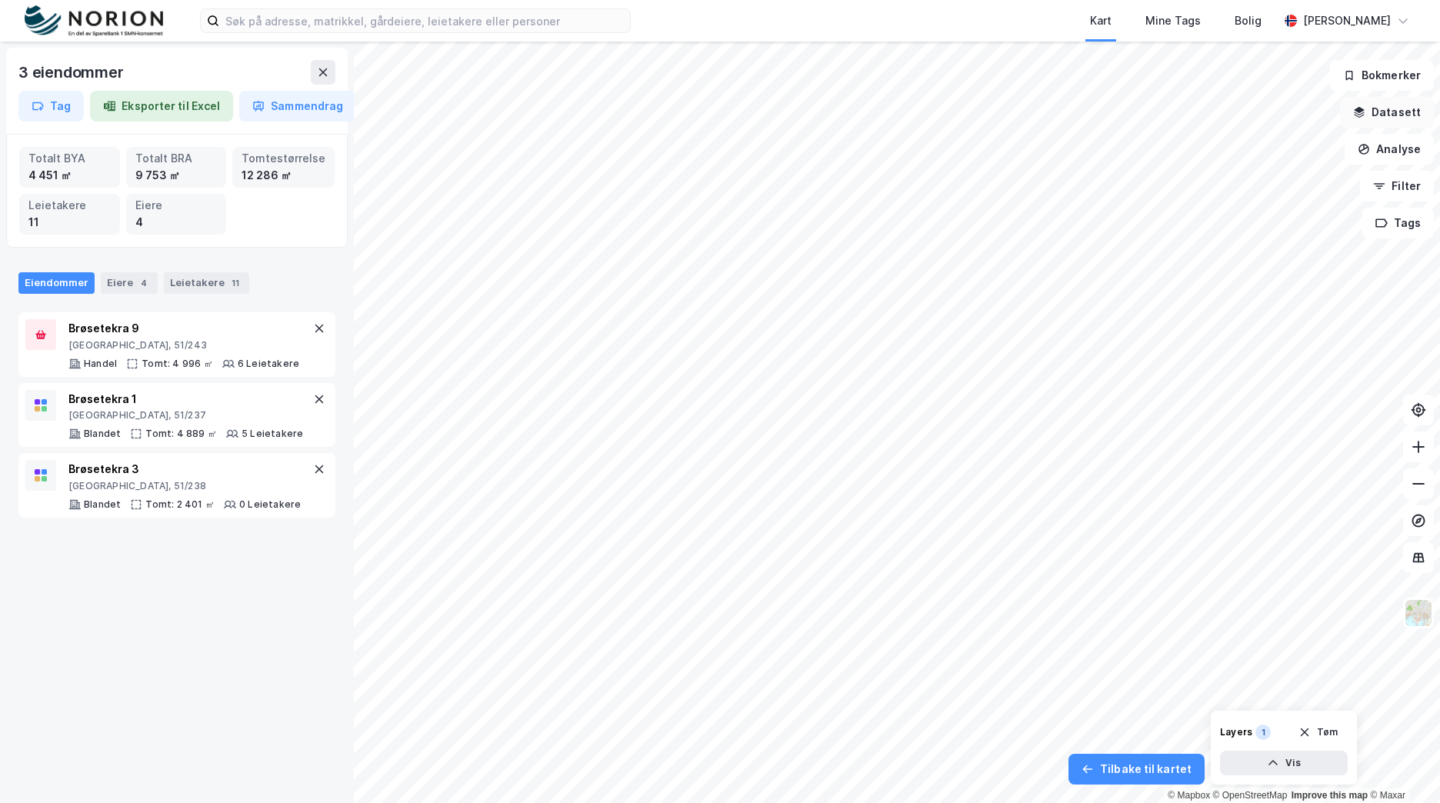
click at [1395, 116] on button "Datasett" at bounding box center [1387, 112] width 94 height 31
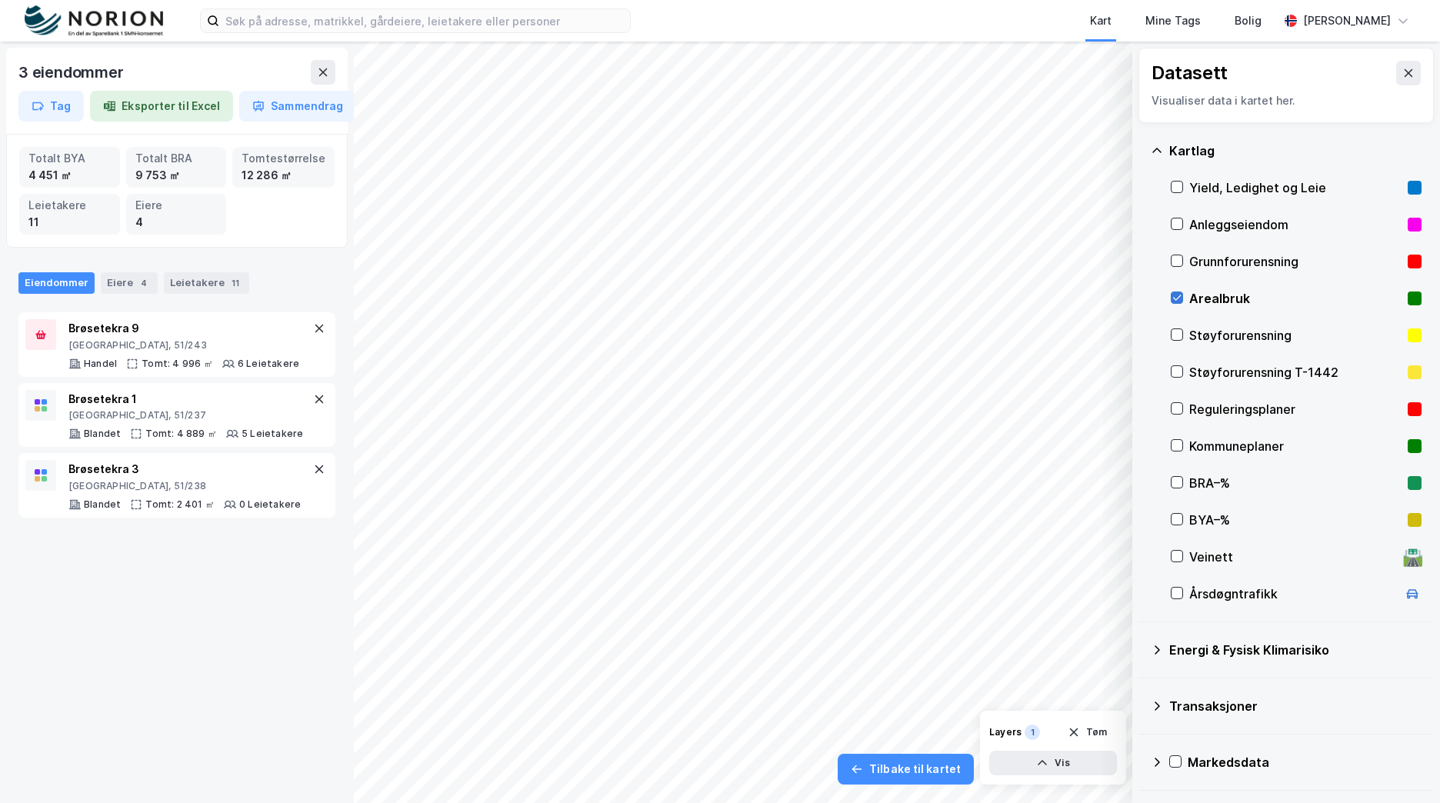
click at [1180, 301] on icon at bounding box center [1176, 297] width 11 height 11
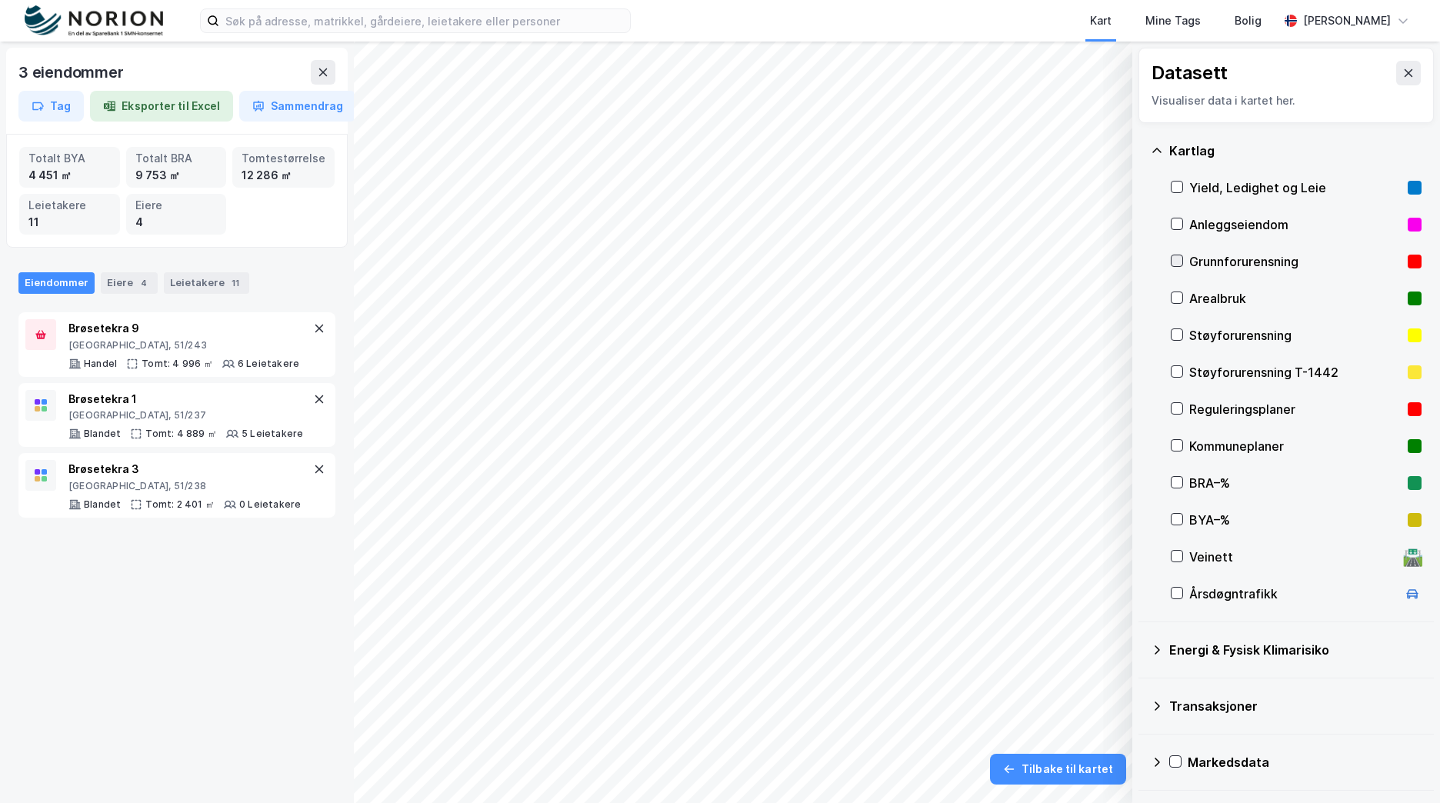
click at [1178, 260] on icon at bounding box center [1176, 260] width 11 height 11
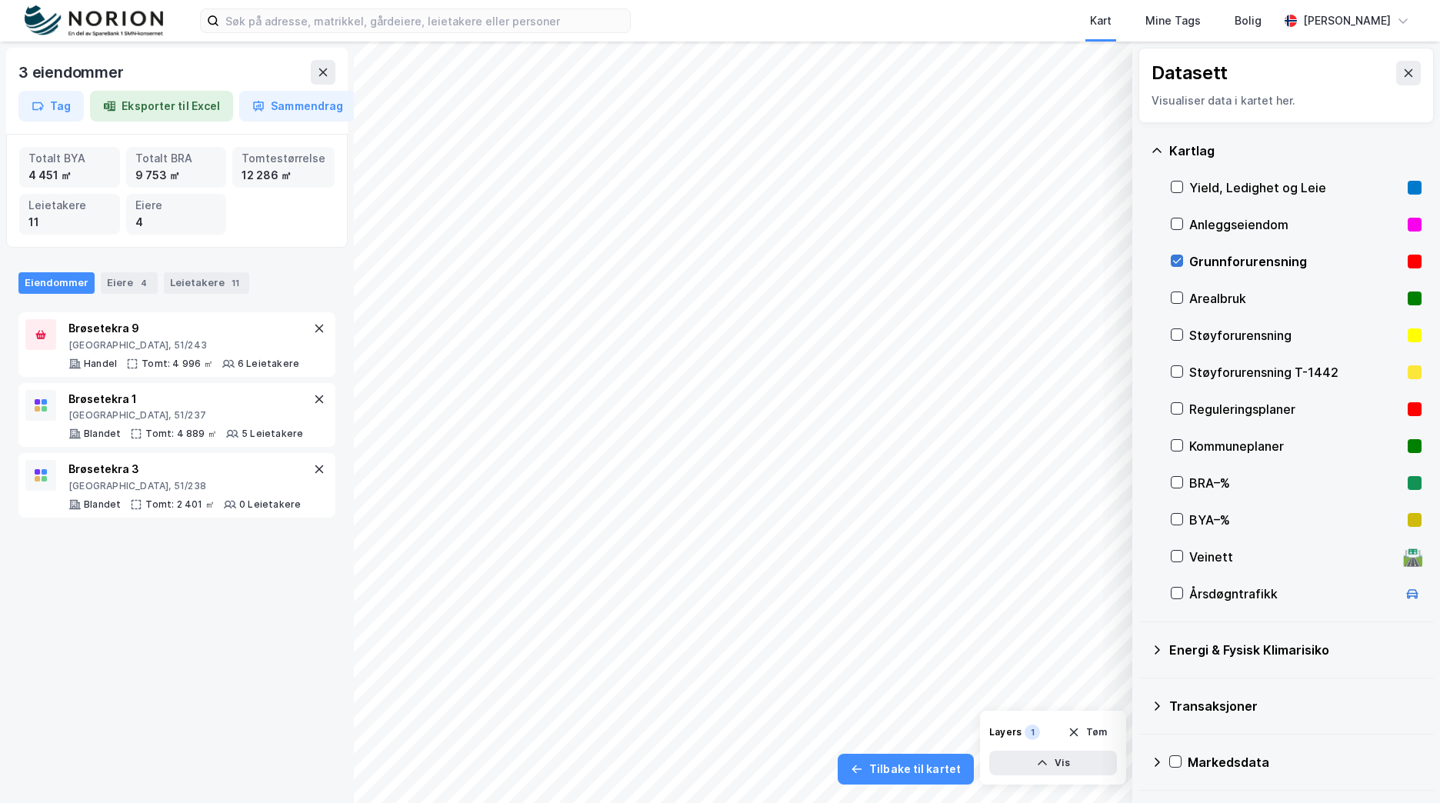
click at [1178, 260] on icon at bounding box center [1176, 260] width 11 height 11
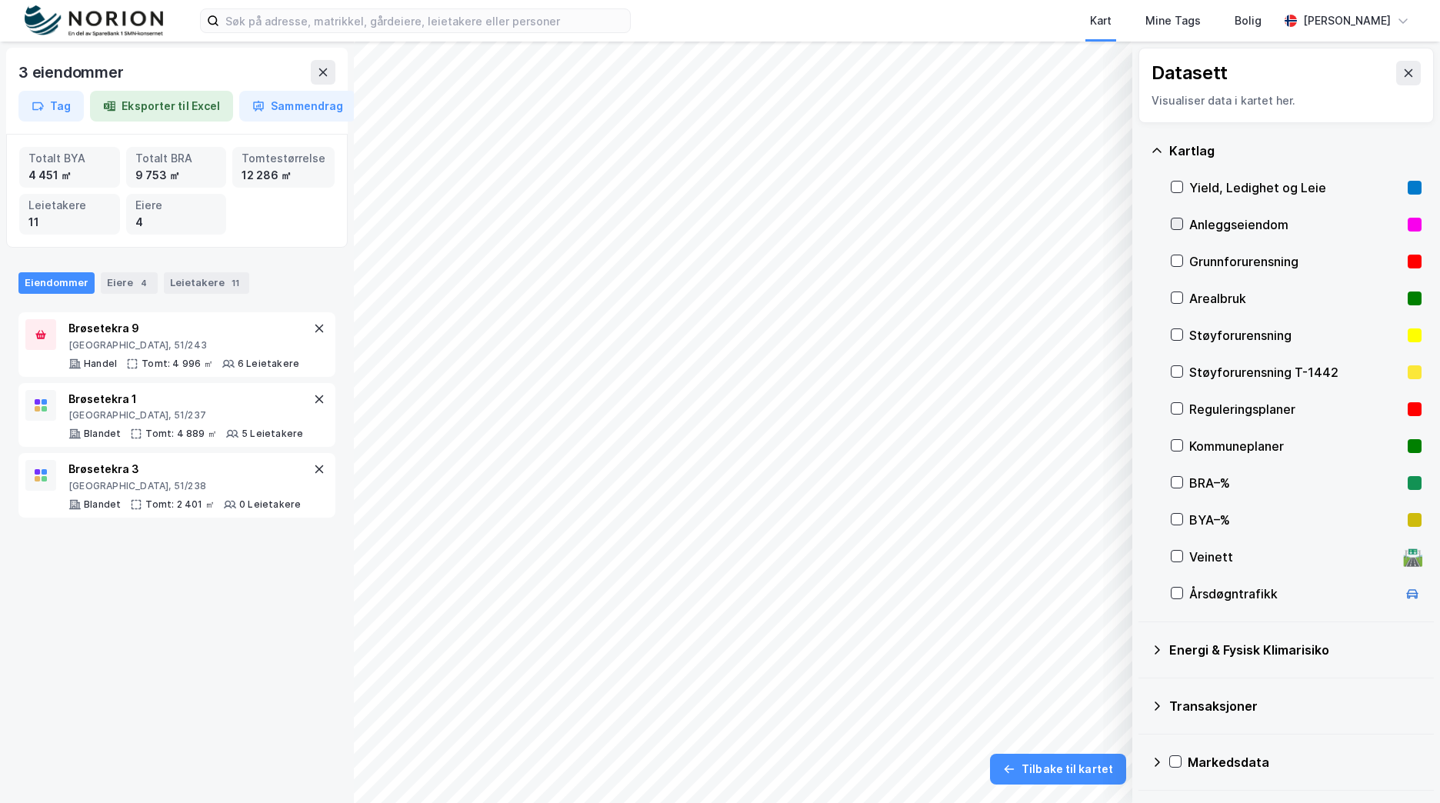
click at [1173, 229] on icon at bounding box center [1176, 223] width 11 height 11
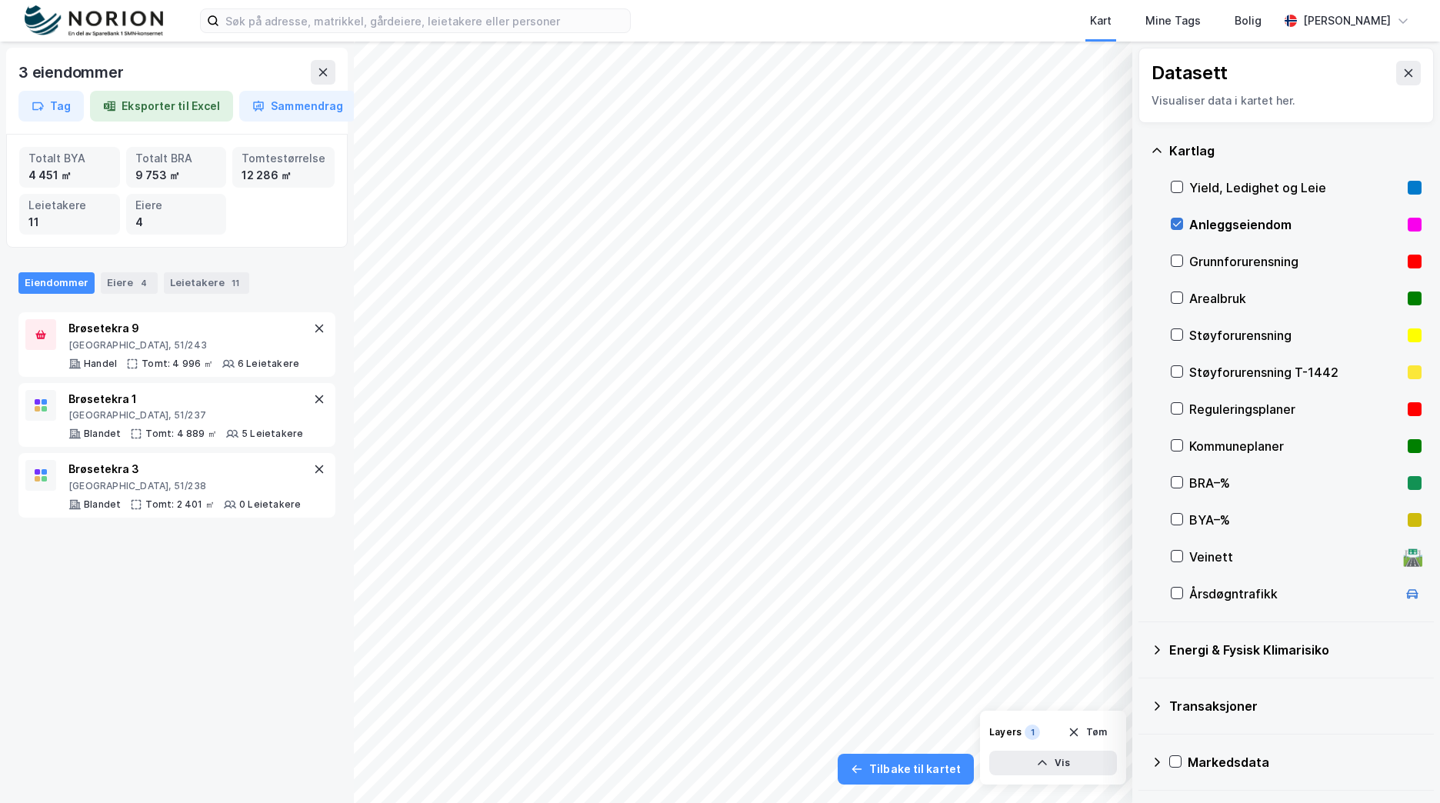
click at [1173, 229] on icon at bounding box center [1176, 223] width 11 height 11
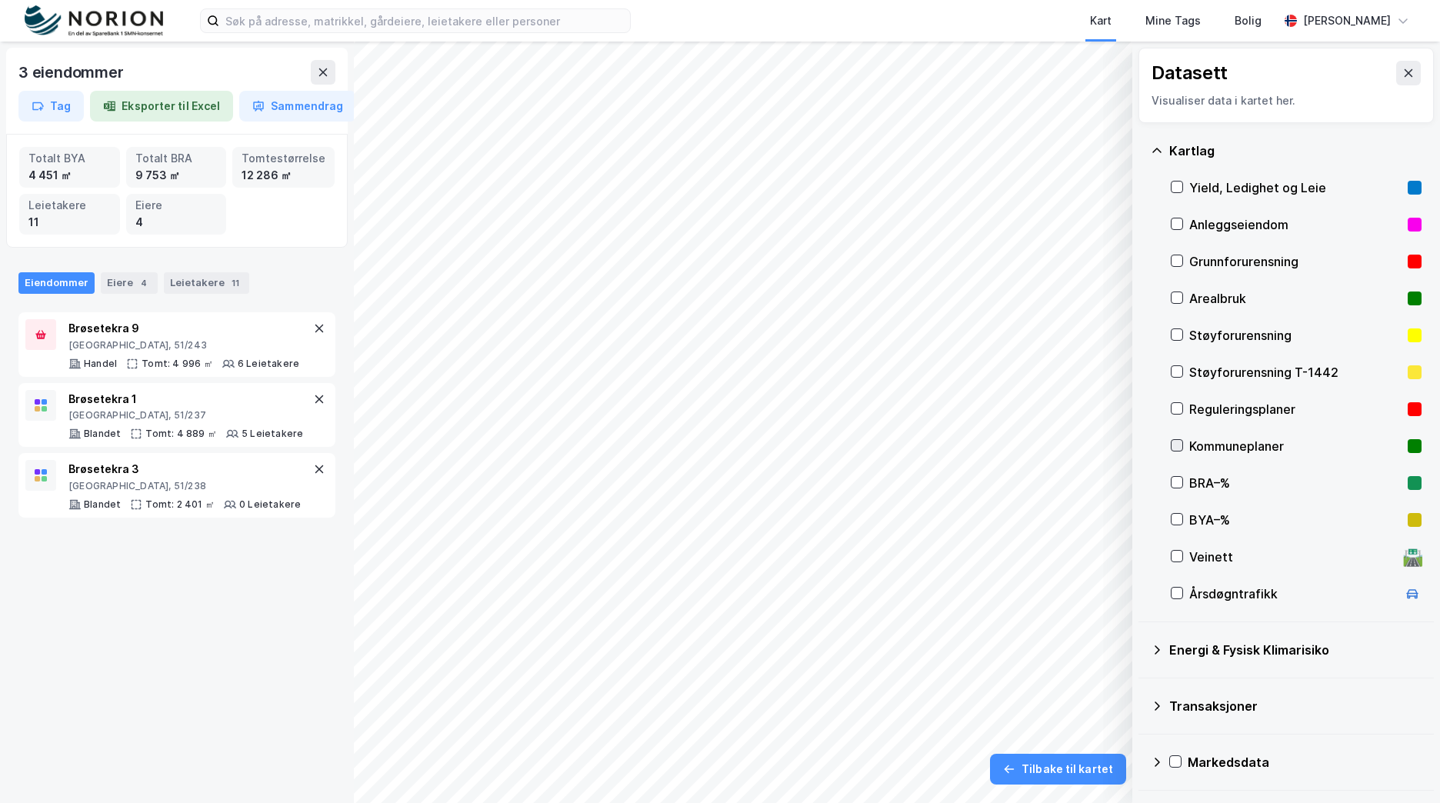
click at [1175, 440] on icon at bounding box center [1176, 445] width 11 height 11
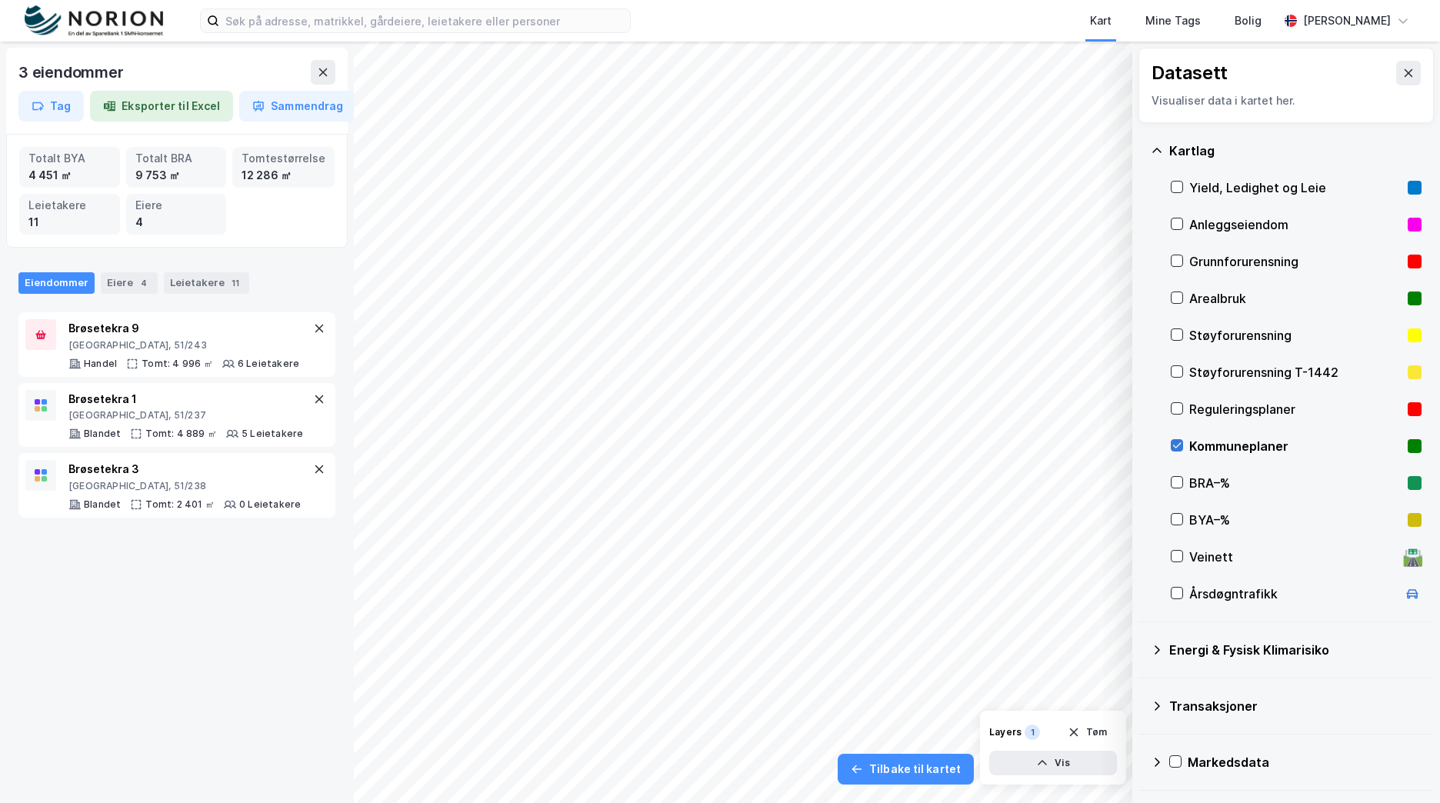
click at [1175, 440] on icon at bounding box center [1176, 445] width 11 height 11
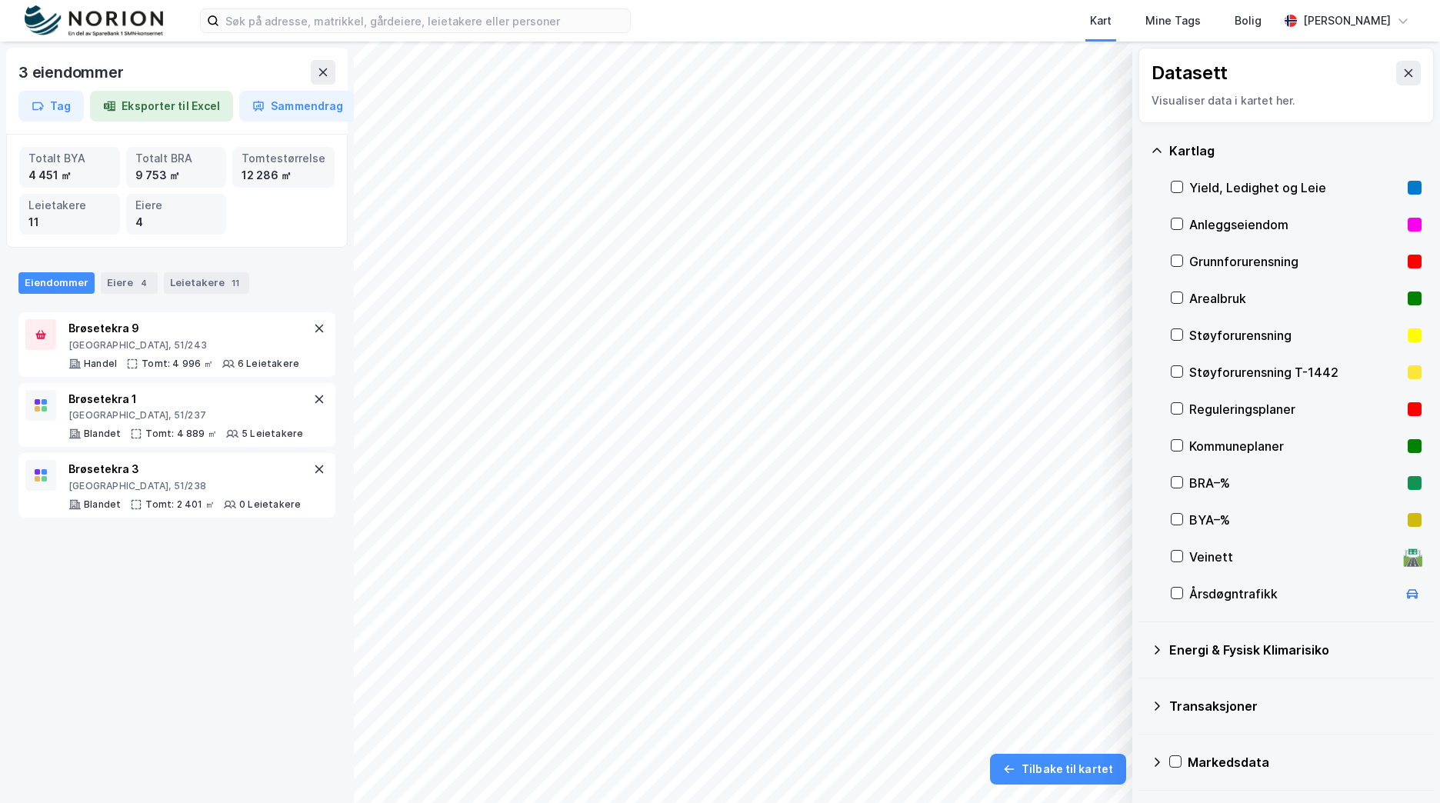
click at [1175, 564] on div "Veinett 🛣️" at bounding box center [1296, 556] width 251 height 37
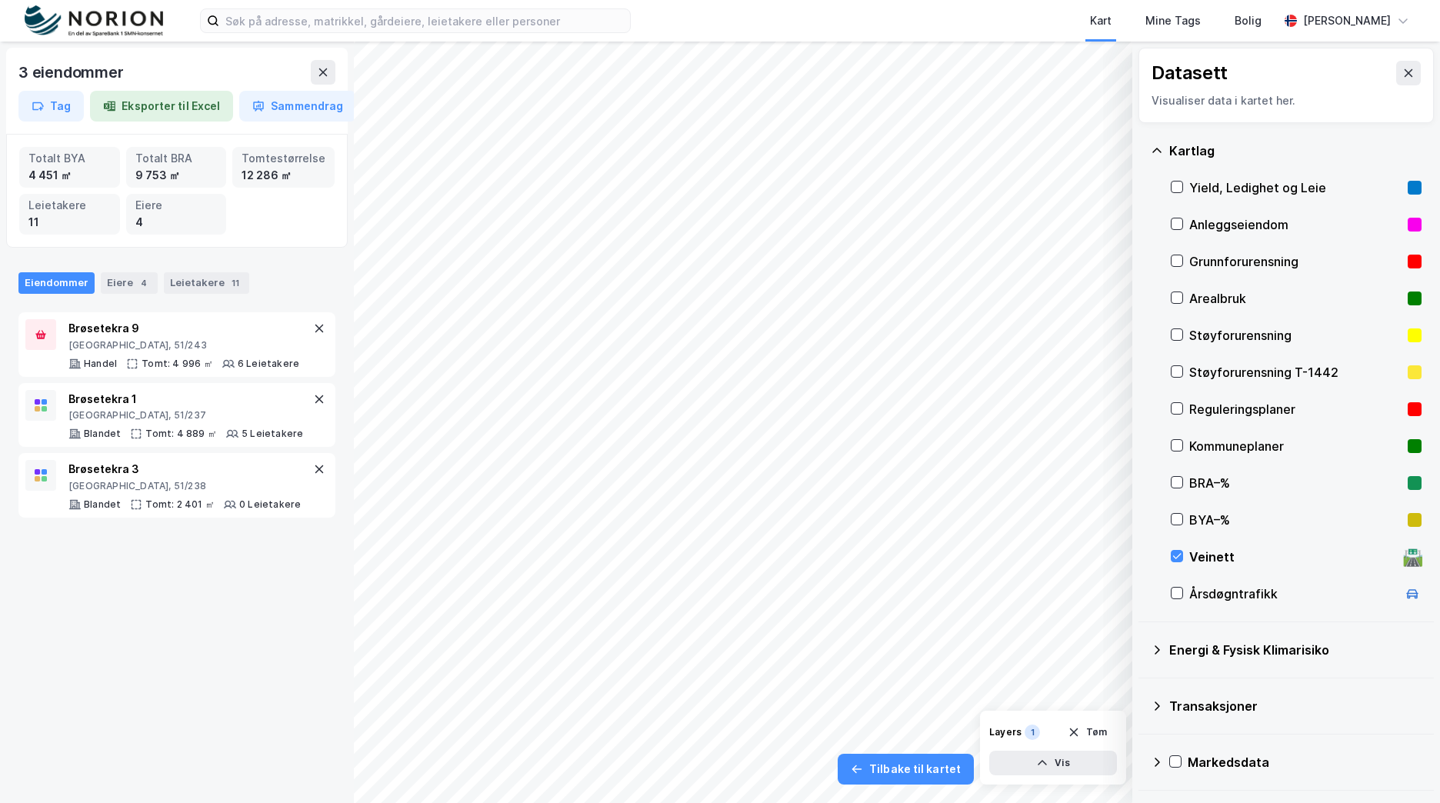
click at [1175, 564] on div "Veinett 🛣️" at bounding box center [1296, 556] width 251 height 37
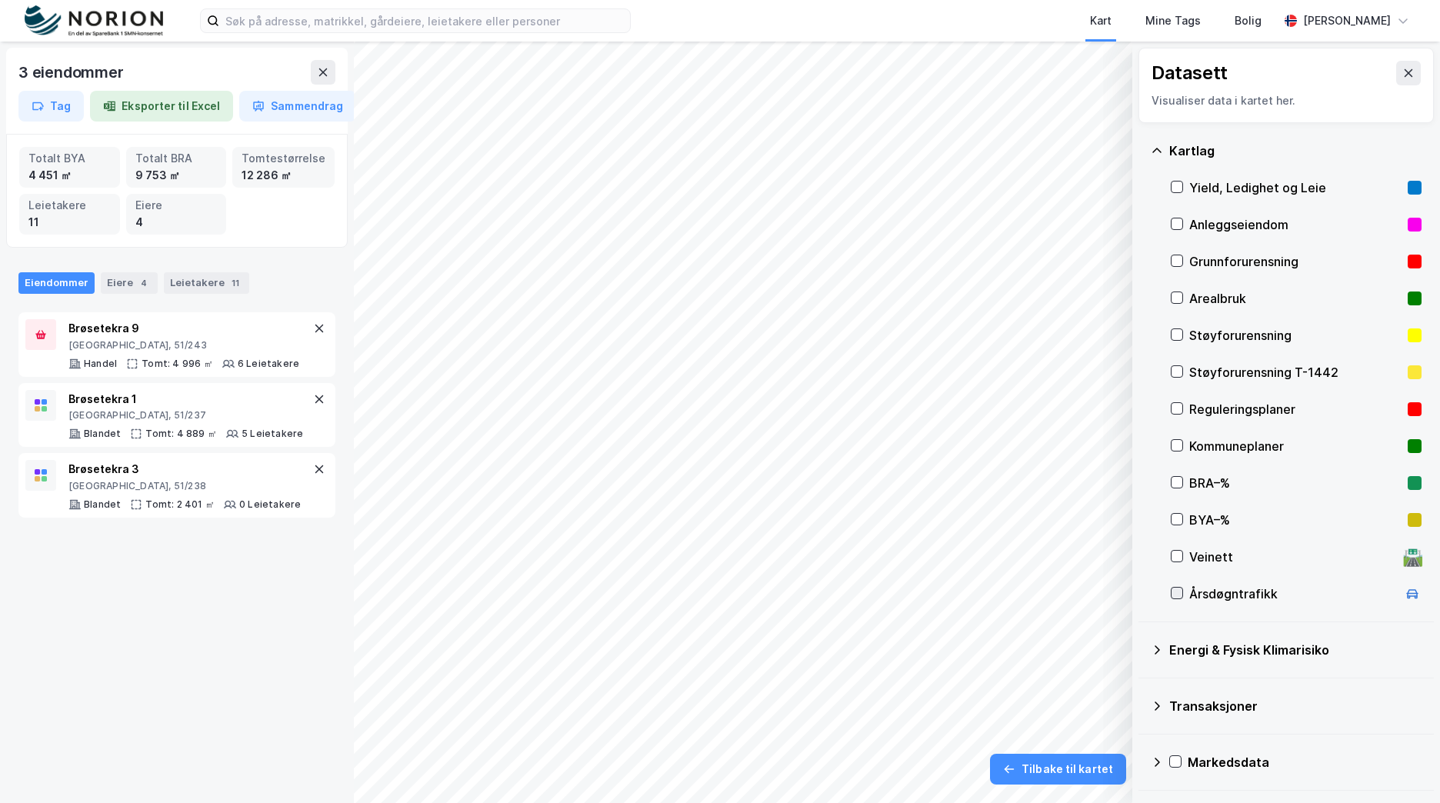
click at [1176, 588] on icon at bounding box center [1176, 593] width 11 height 11
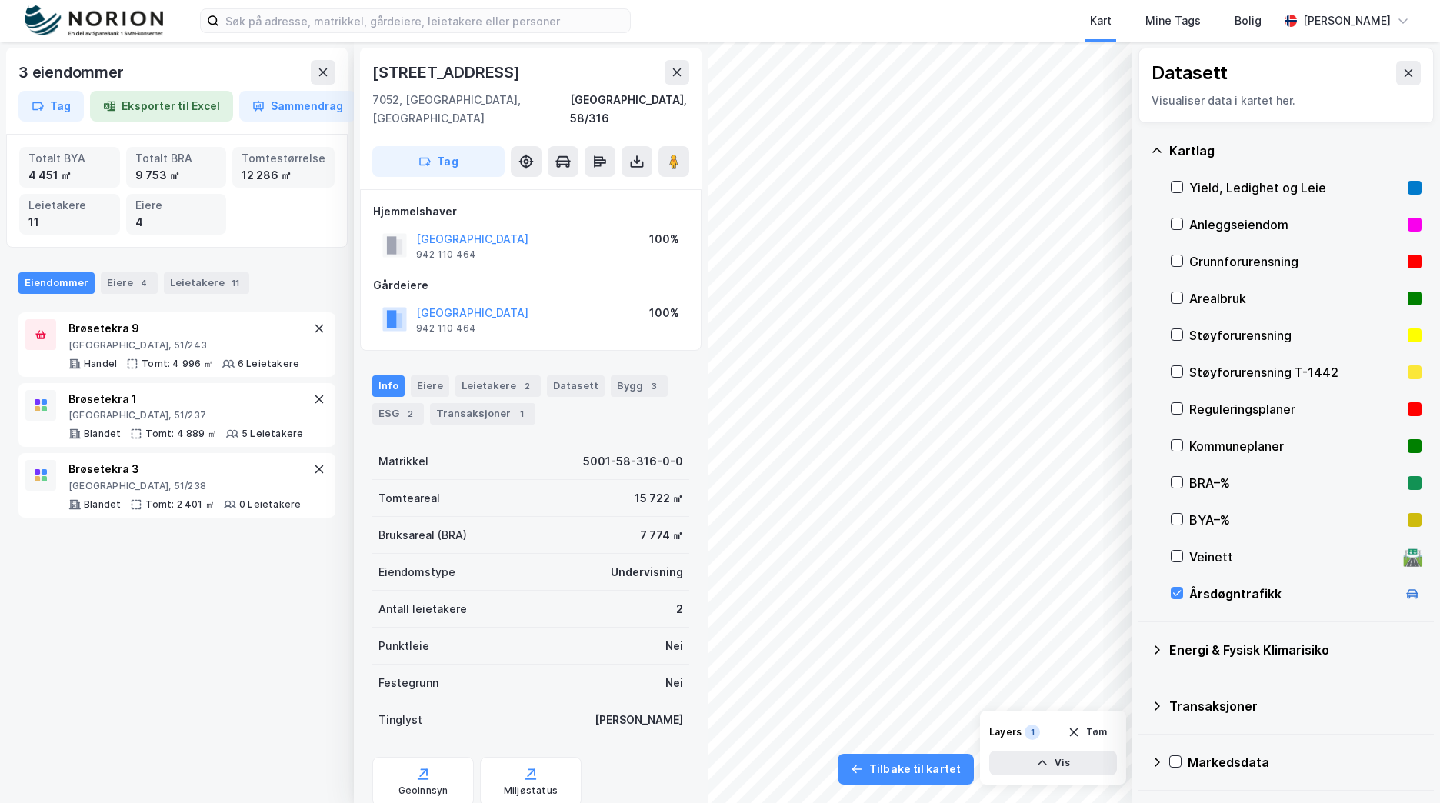
scroll to position [1, 0]
click at [680, 62] on button at bounding box center [677, 71] width 25 height 25
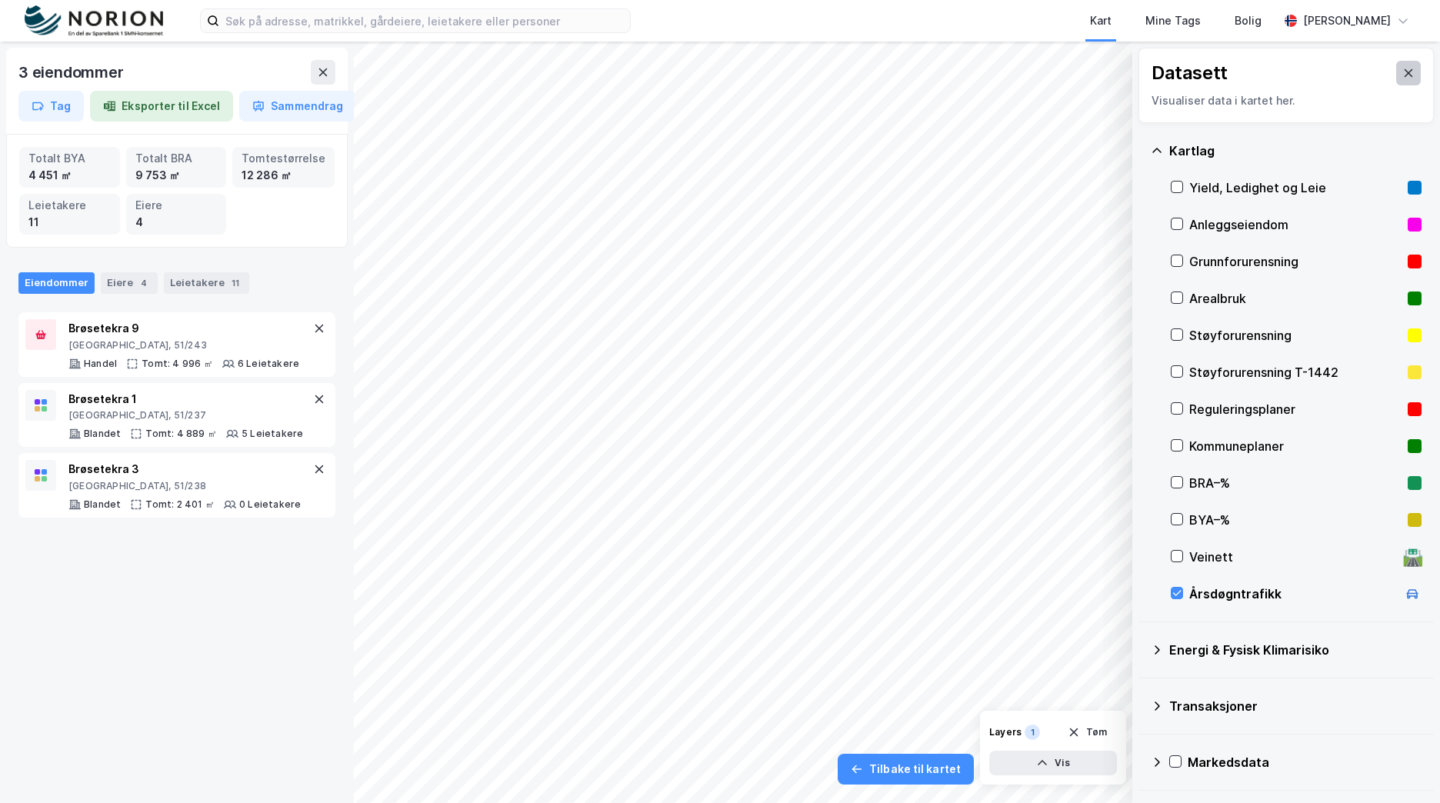
click at [1396, 68] on button at bounding box center [1408, 73] width 25 height 25
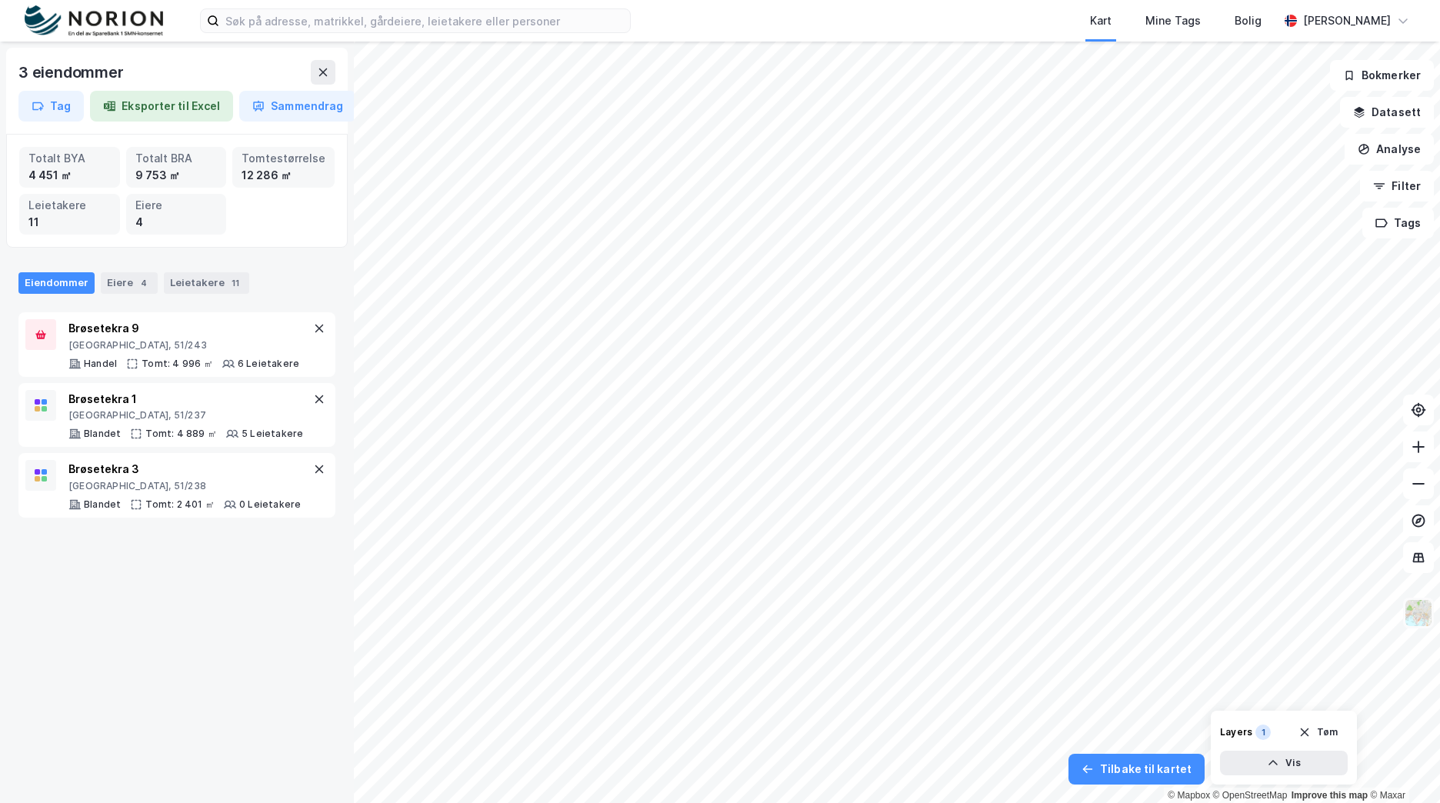
click at [1412, 620] on img at bounding box center [1418, 612] width 29 height 29
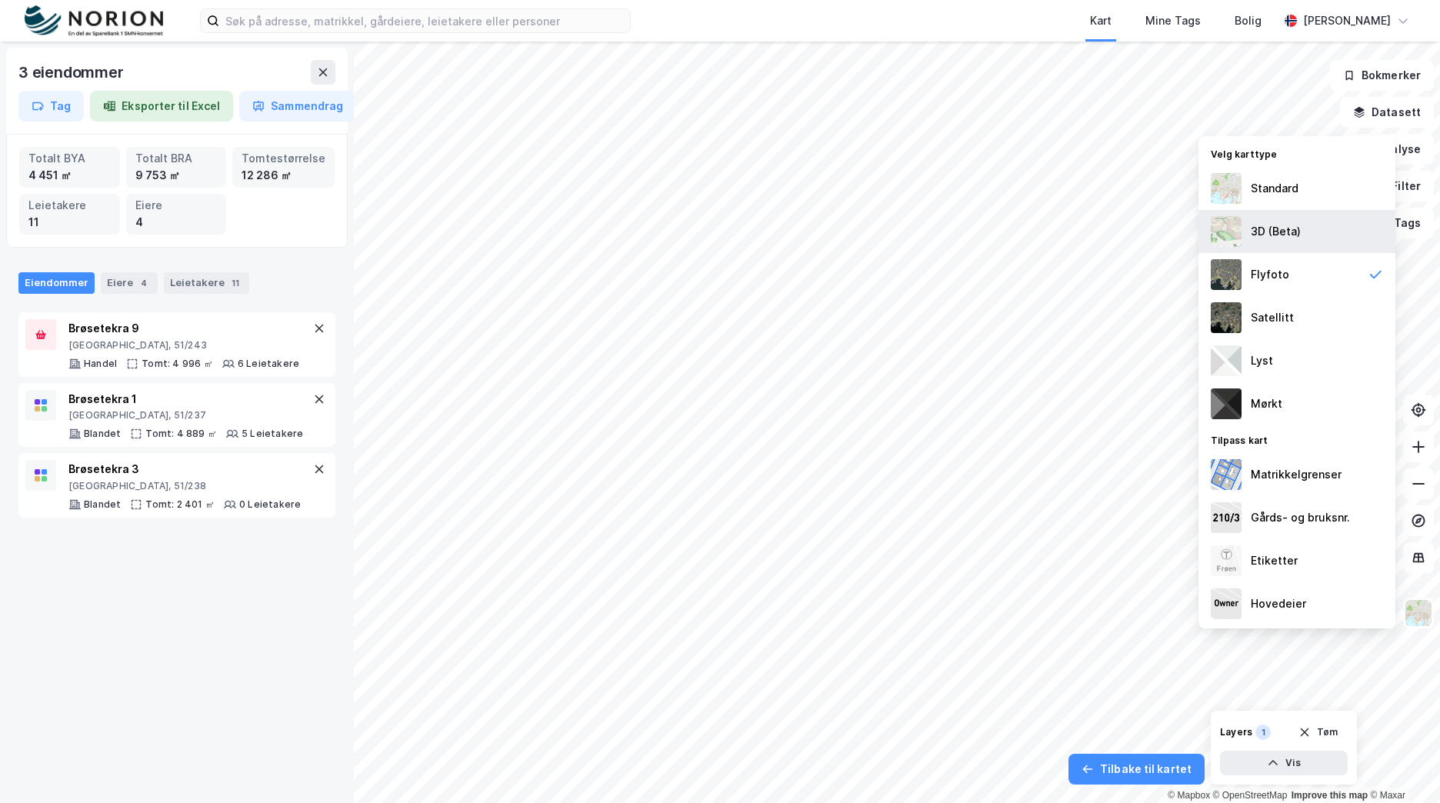
click at [1281, 222] on div "3D (Beta)" at bounding box center [1296, 231] width 197 height 43
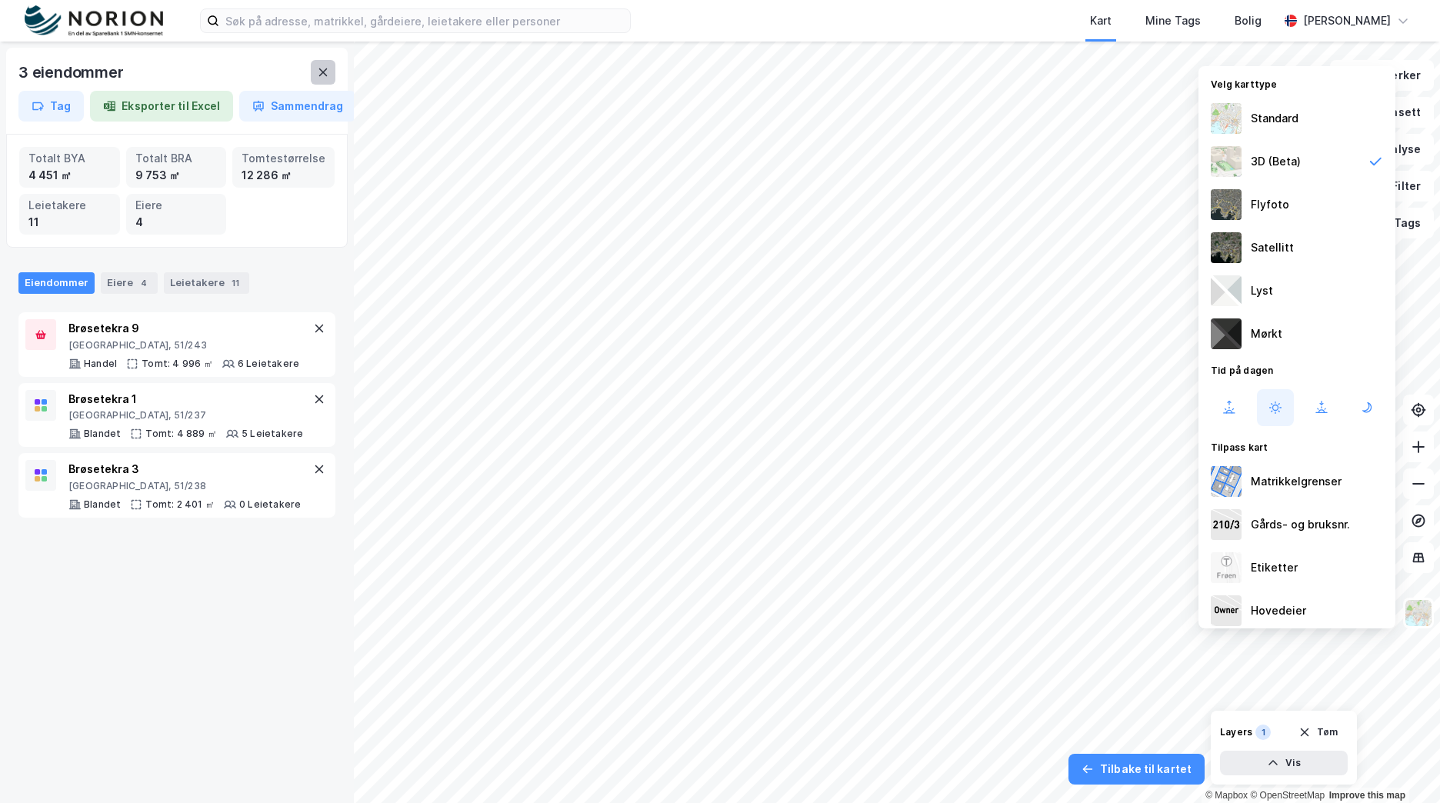
click at [324, 72] on icon at bounding box center [323, 72] width 8 height 8
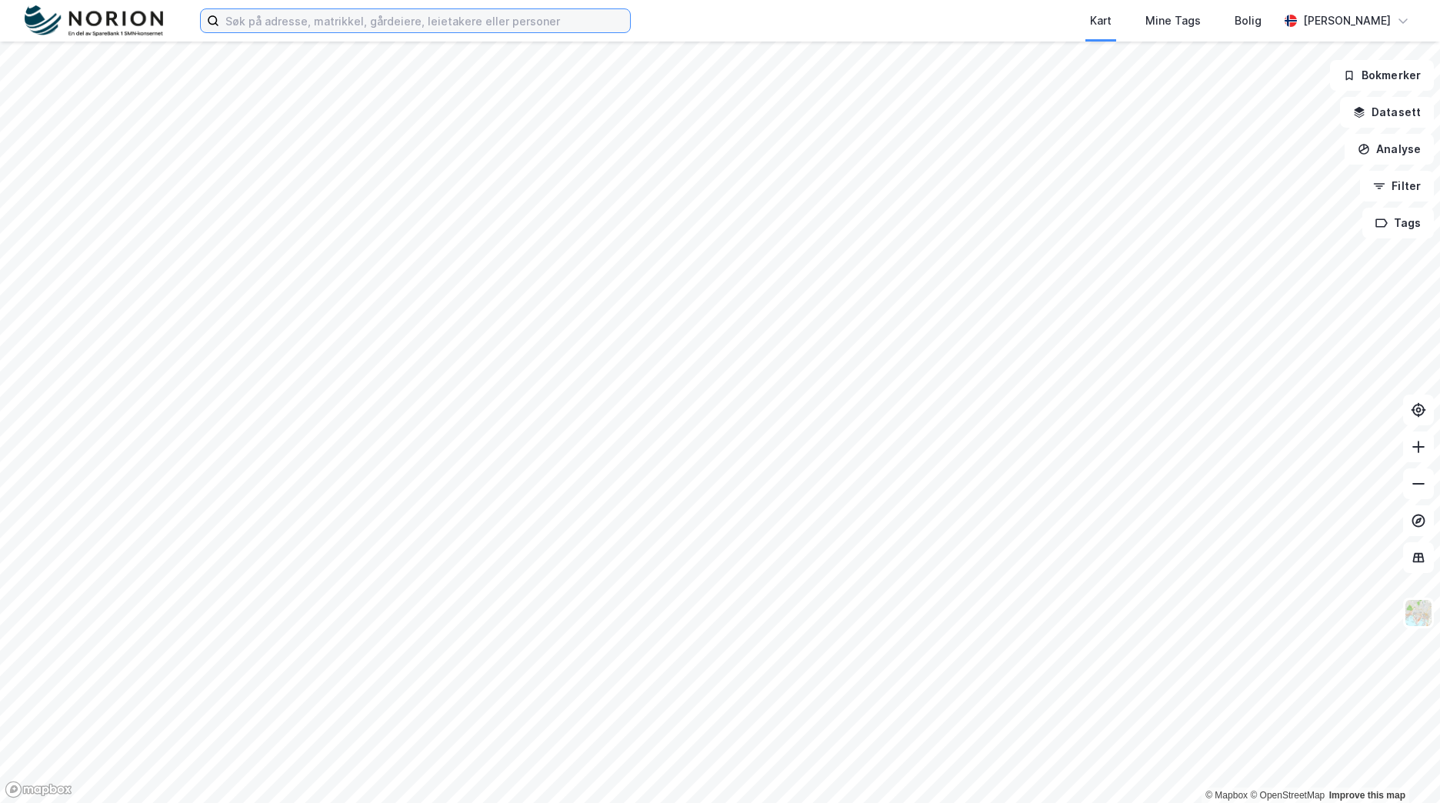
click at [368, 21] on input at bounding box center [424, 20] width 411 height 23
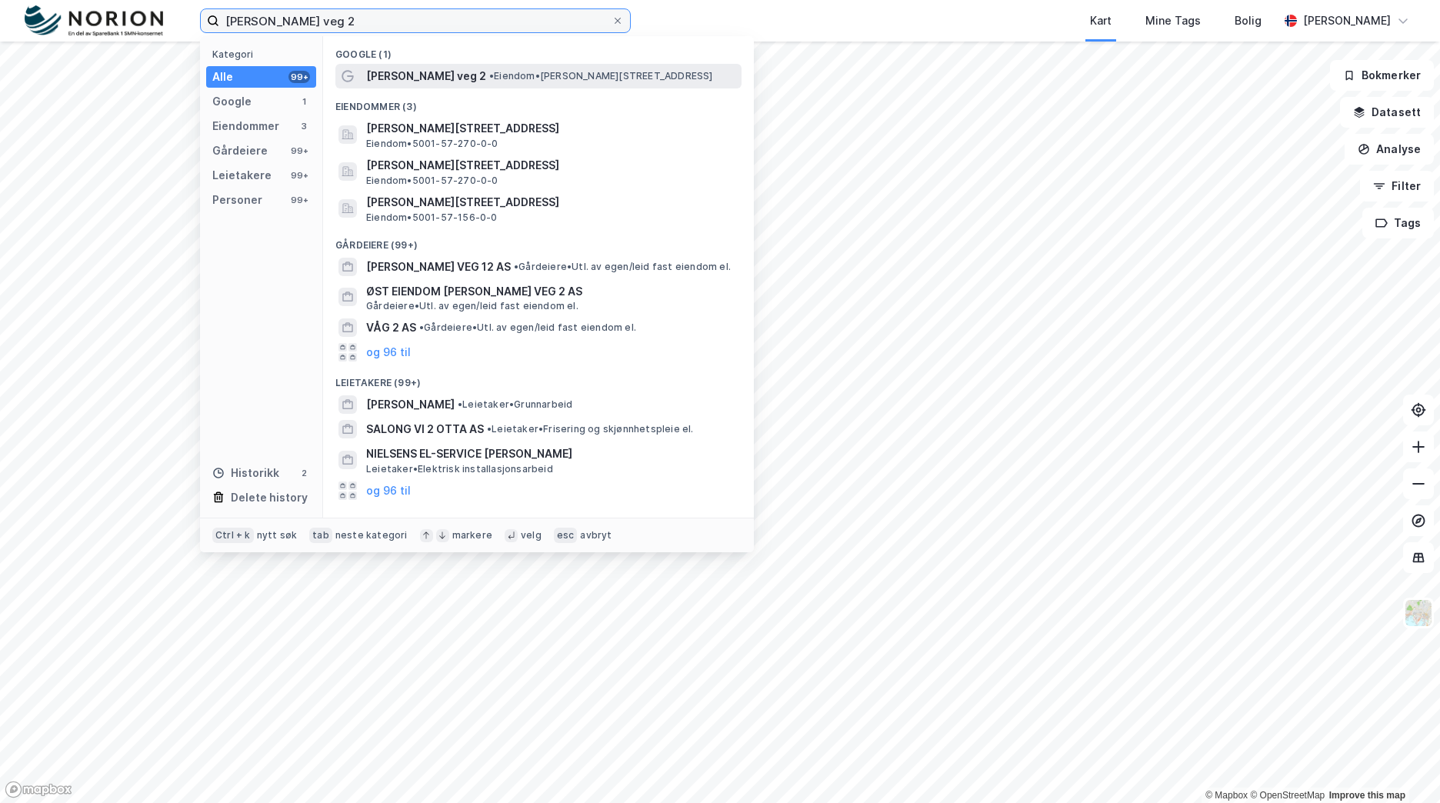
type input "[PERSON_NAME] veg 2"
click at [382, 74] on span "[PERSON_NAME] veg 2" at bounding box center [426, 76] width 120 height 18
